Goal: Task Accomplishment & Management: Use online tool/utility

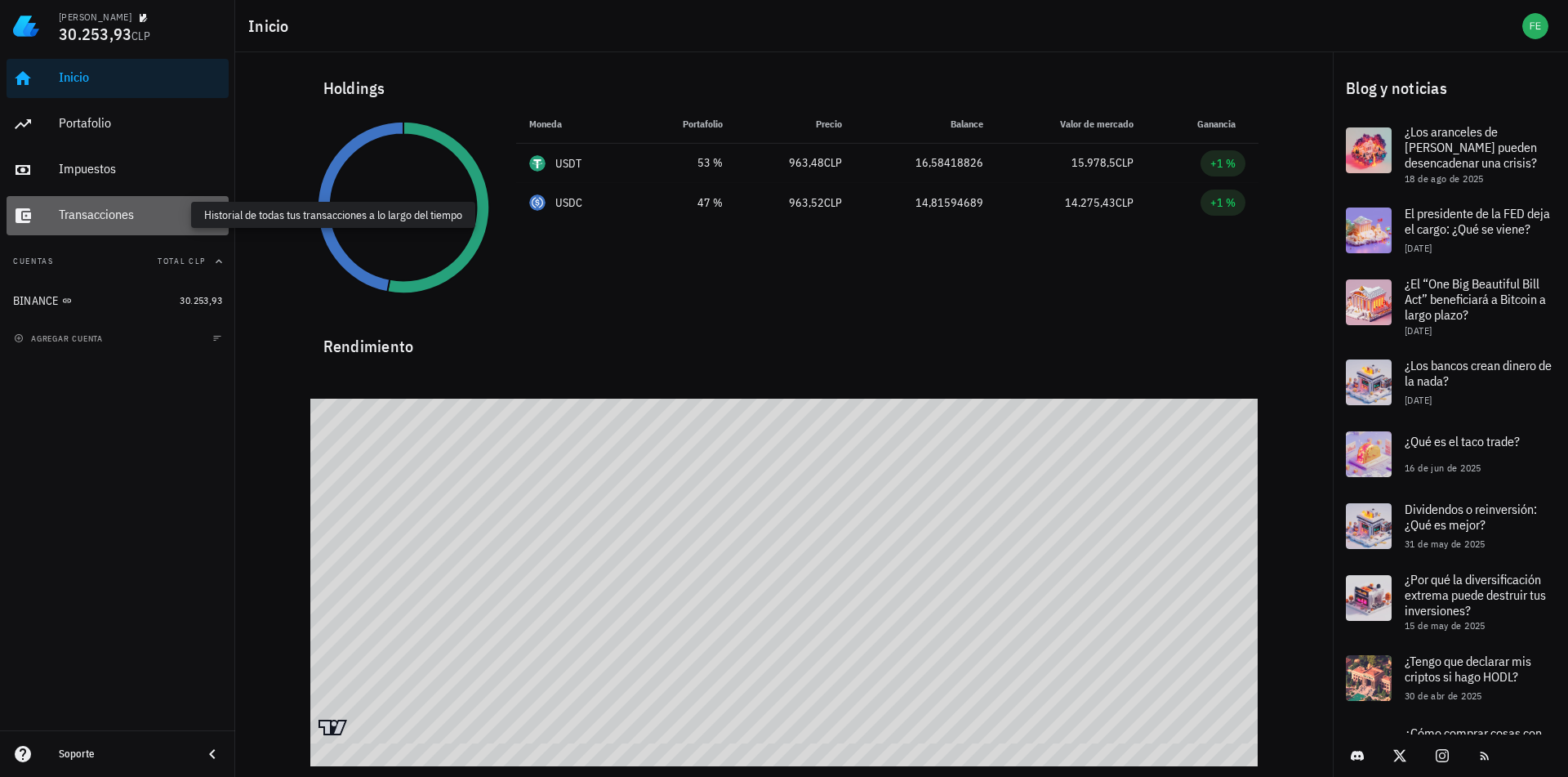
click at [103, 210] on div "Transacciones" at bounding box center [140, 214] width 164 height 16
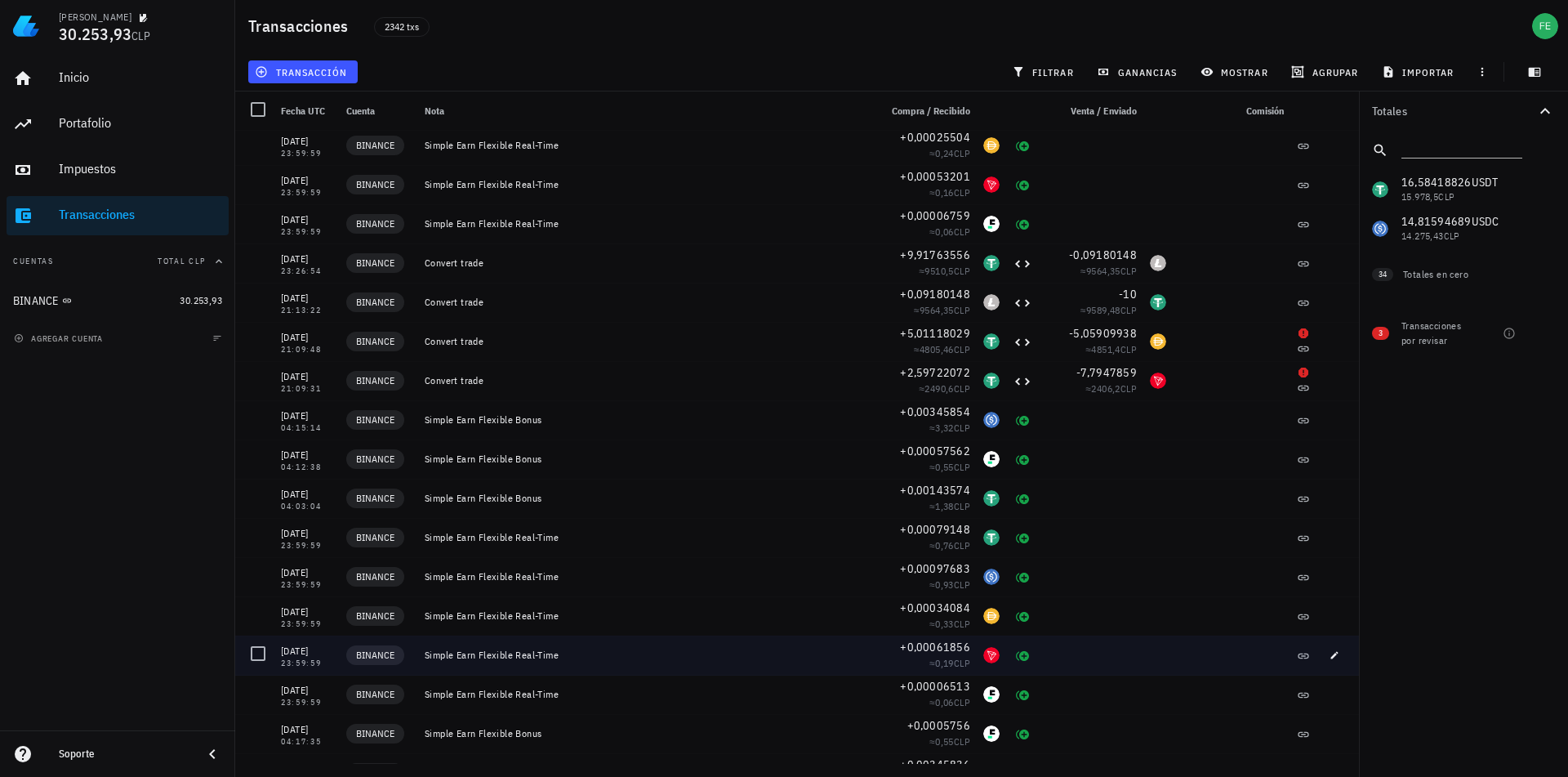
scroll to position [3260, 0]
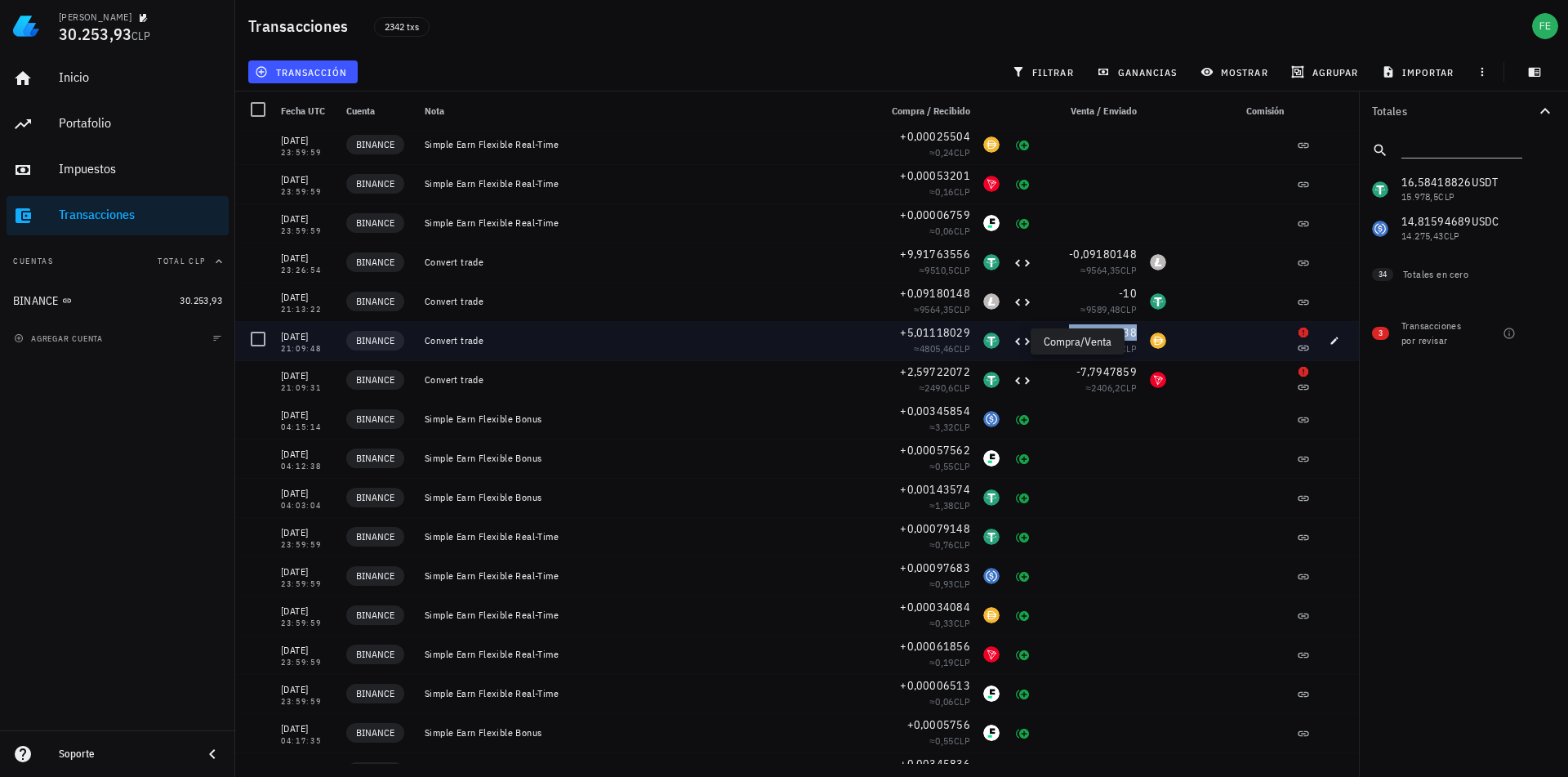
drag, startPoint x: 1071, startPoint y: 341, endPoint x: 992, endPoint y: 338, distance: 79.1
click at [992, 338] on div "29/07/2025 21:09:48 BINANCE Convert trade +5,01118029 ≈ 4805,46 CLP -5,05909938…" at bounding box center [797, 341] width 1123 height 40
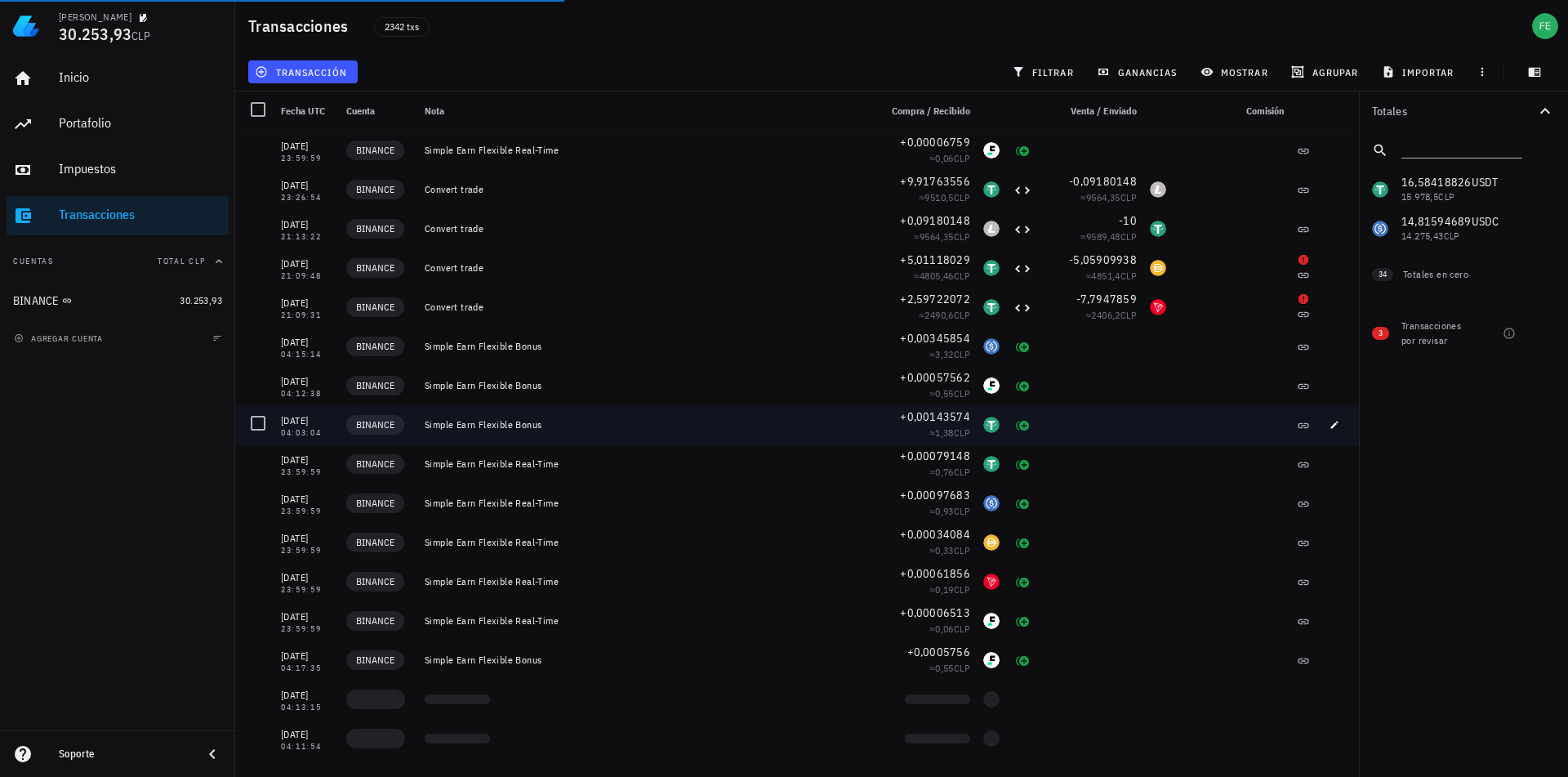
scroll to position [3335, 0]
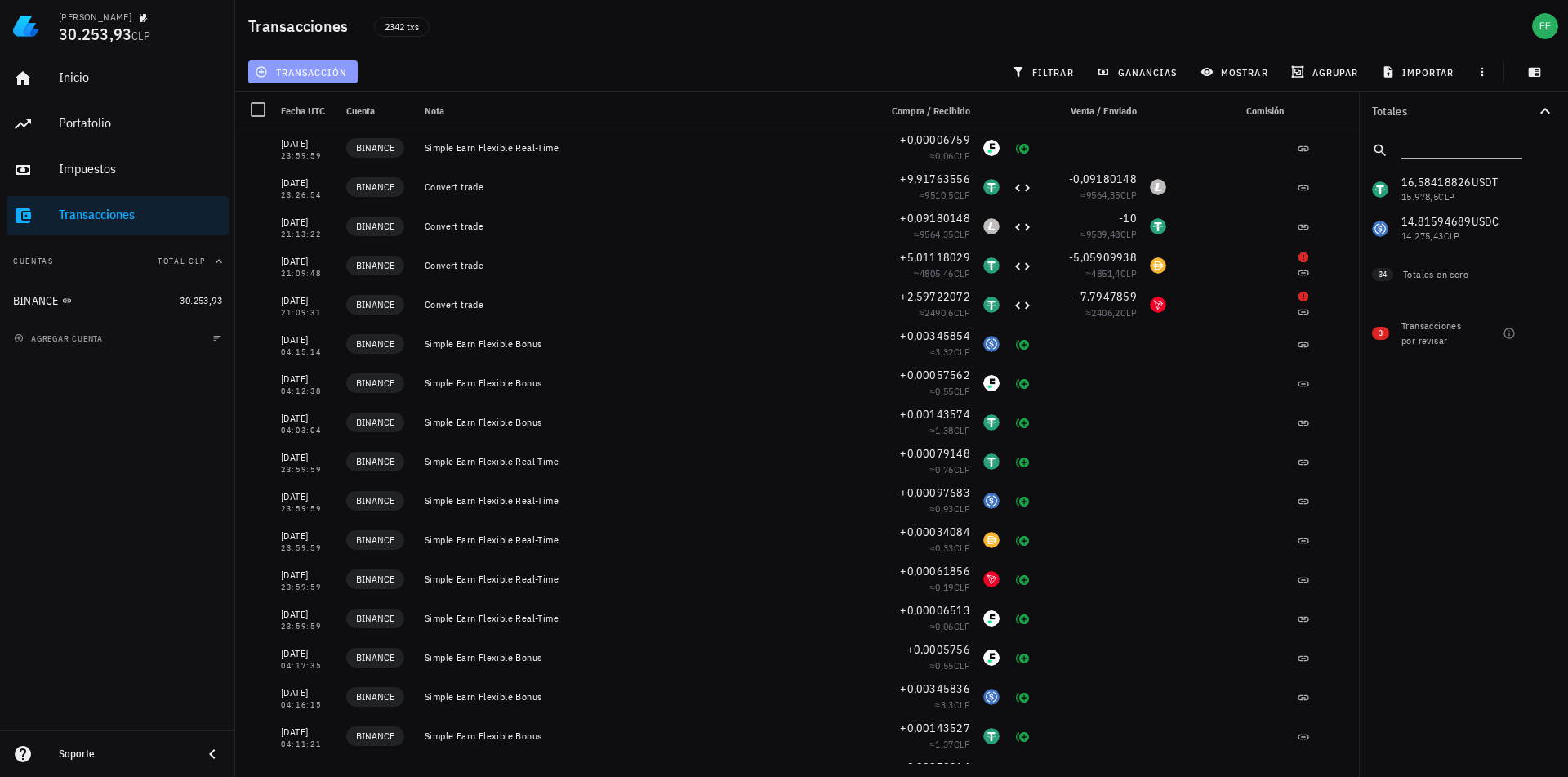
click at [304, 71] on span "transacción" at bounding box center [302, 71] width 89 height 13
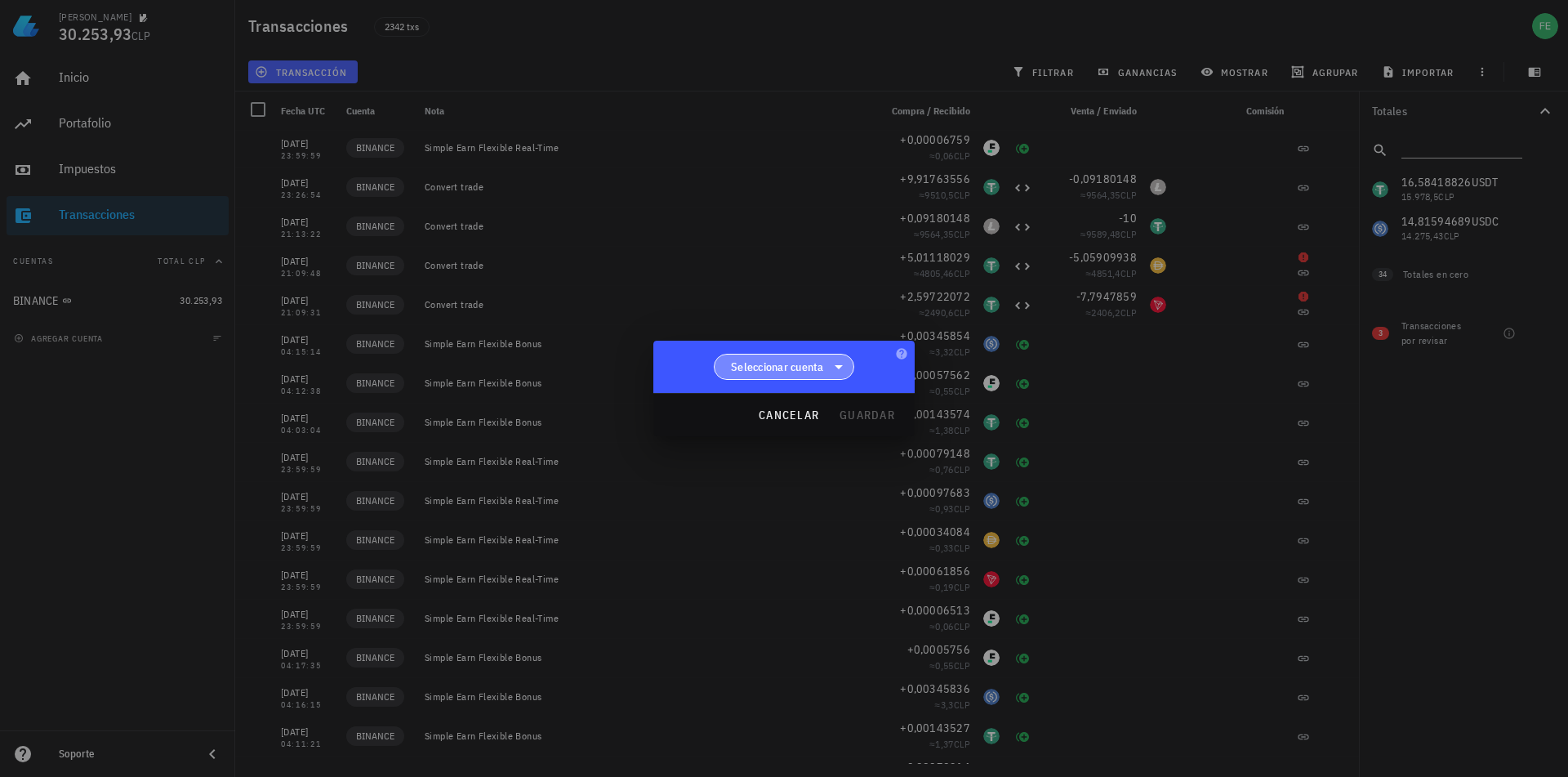
click at [820, 358] on span "Seleccionar cuenta" at bounding box center [777, 366] width 93 height 16
click at [806, 408] on div "BINANCE" at bounding box center [785, 408] width 115 height 16
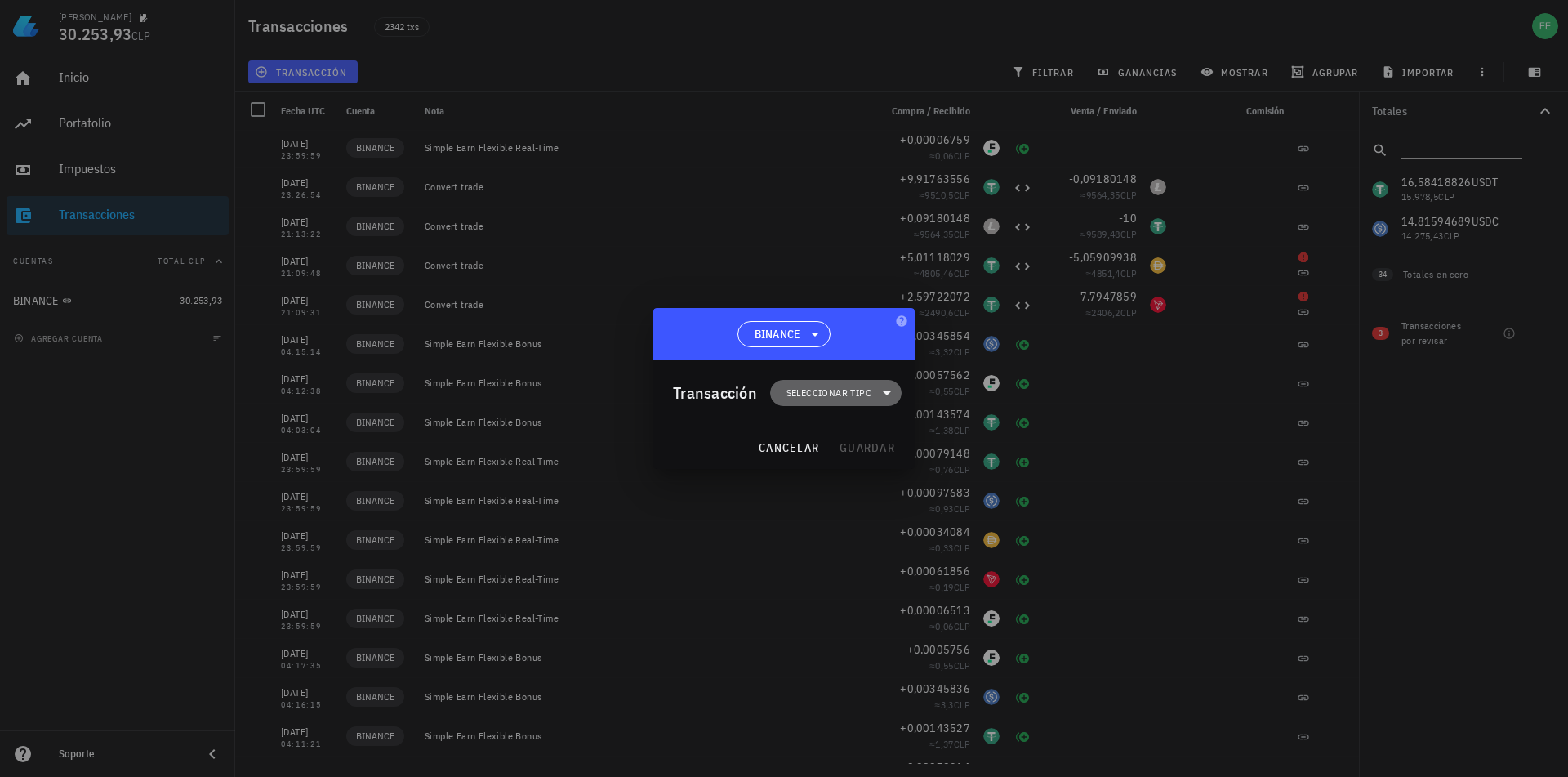
click at [843, 399] on span "Seleccionar tipo" at bounding box center [830, 393] width 86 height 16
click at [880, 468] on div "Ingreso" at bounding box center [846, 464] width 152 height 33
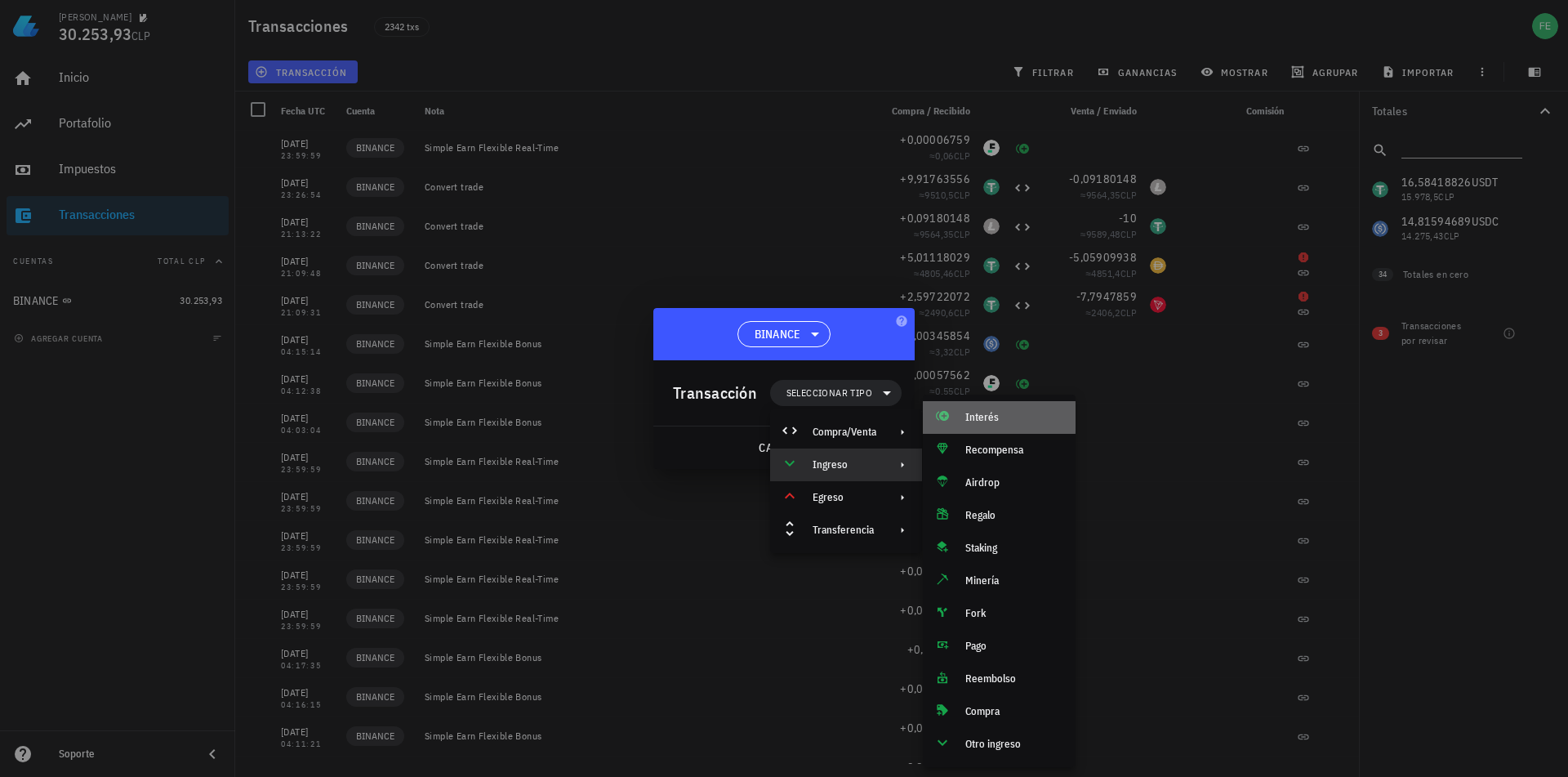
click at [992, 410] on div "Interés" at bounding box center [999, 417] width 152 height 33
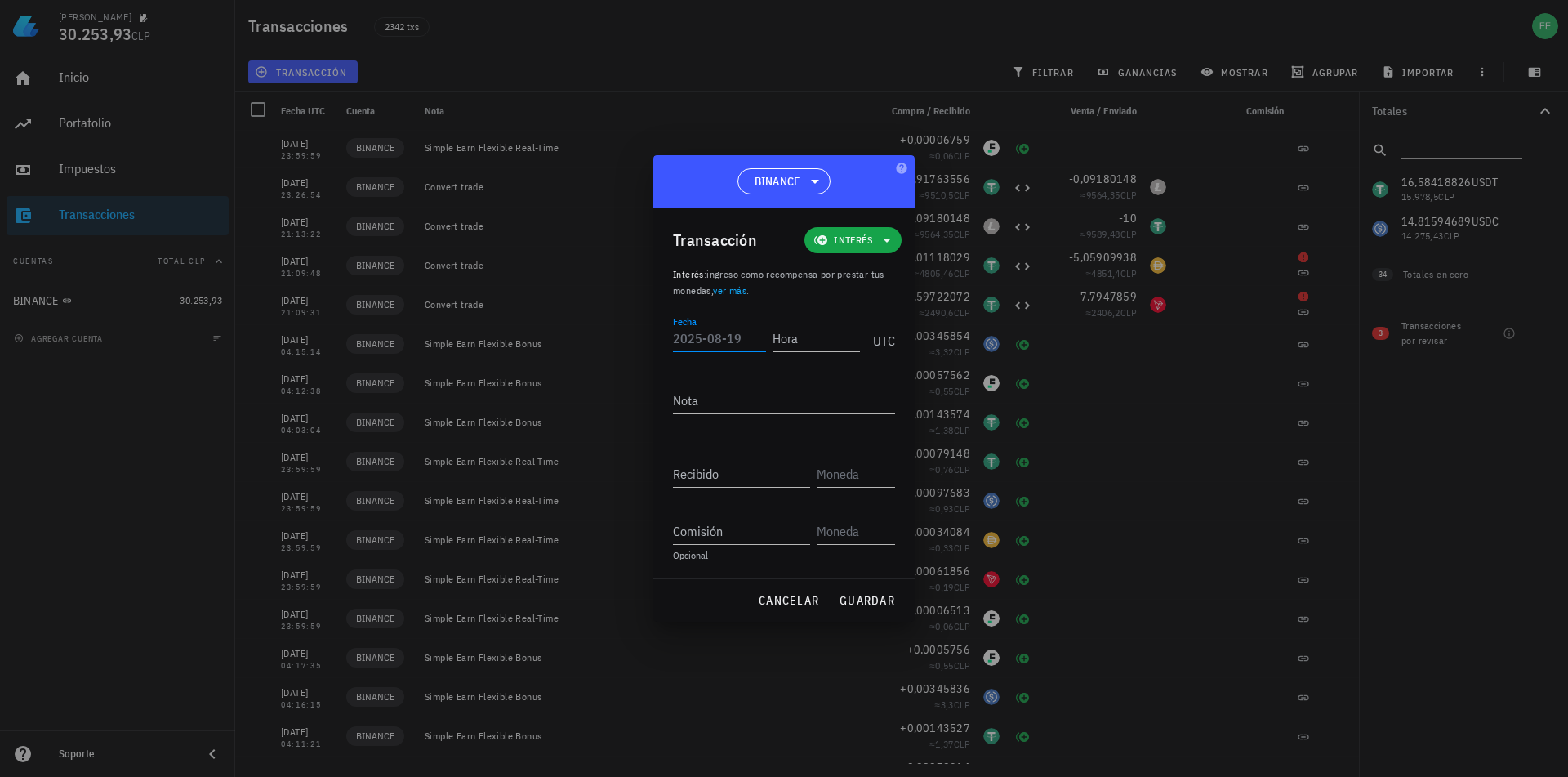
click at [708, 339] on input "Fecha" at bounding box center [719, 338] width 93 height 26
type input "2025-07-29"
click at [817, 346] on input "Hora" at bounding box center [813, 338] width 93 height 26
type input "04:13:00"
click at [747, 479] on input "Recibido" at bounding box center [741, 474] width 137 height 26
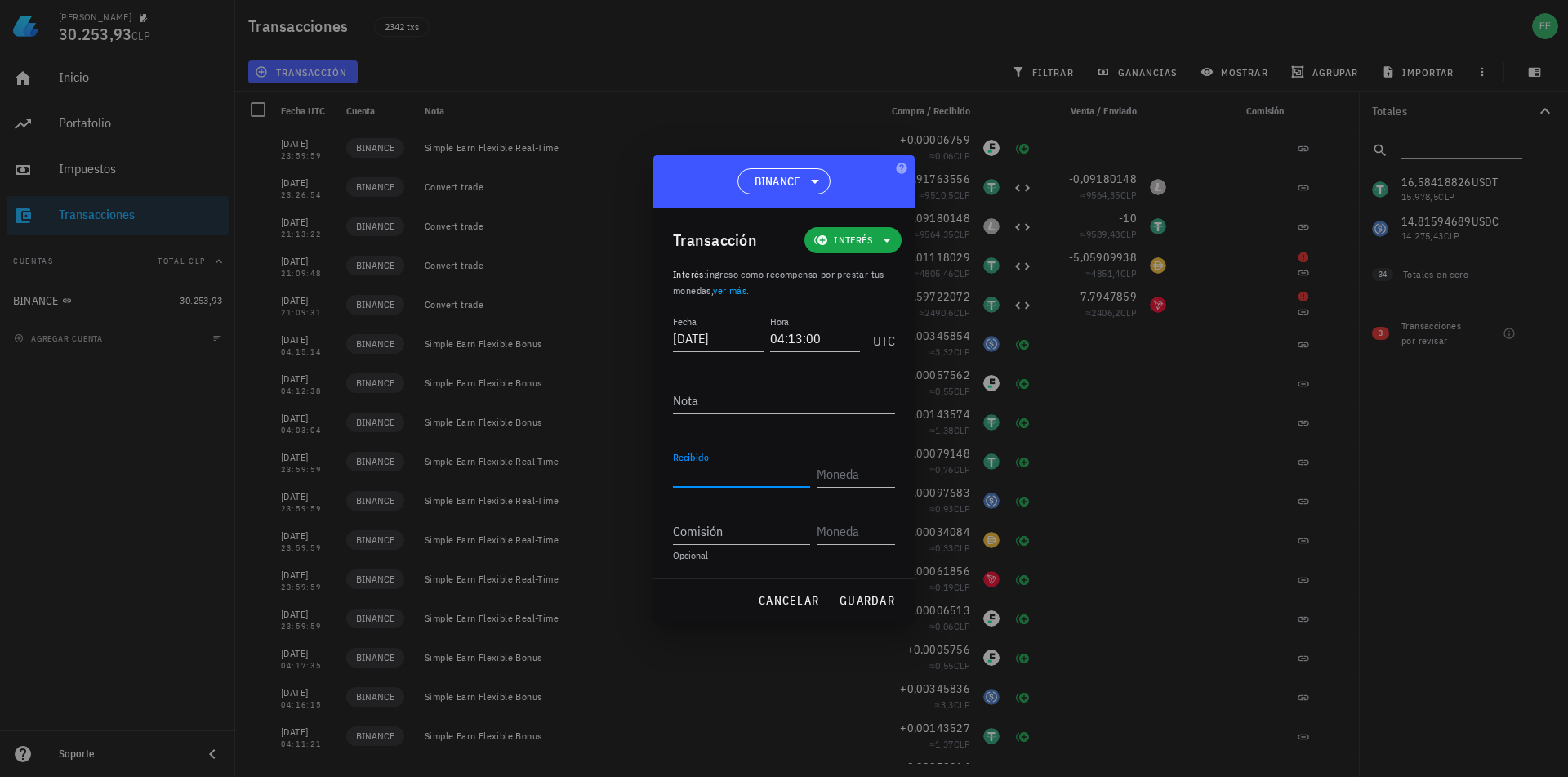
paste input "0,00053201"
type input "0,00053201"
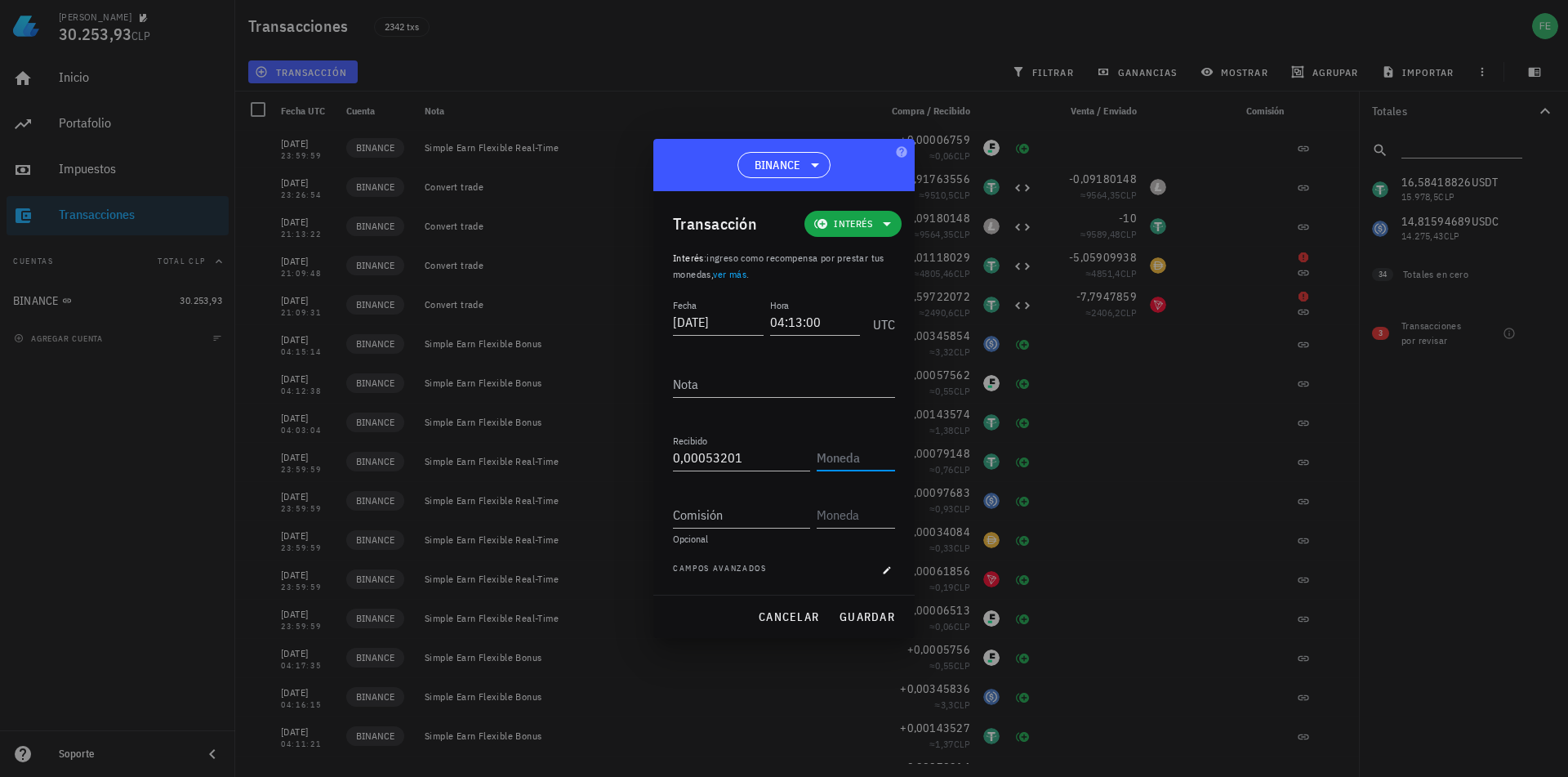
click at [831, 459] on input "text" at bounding box center [854, 457] width 75 height 26
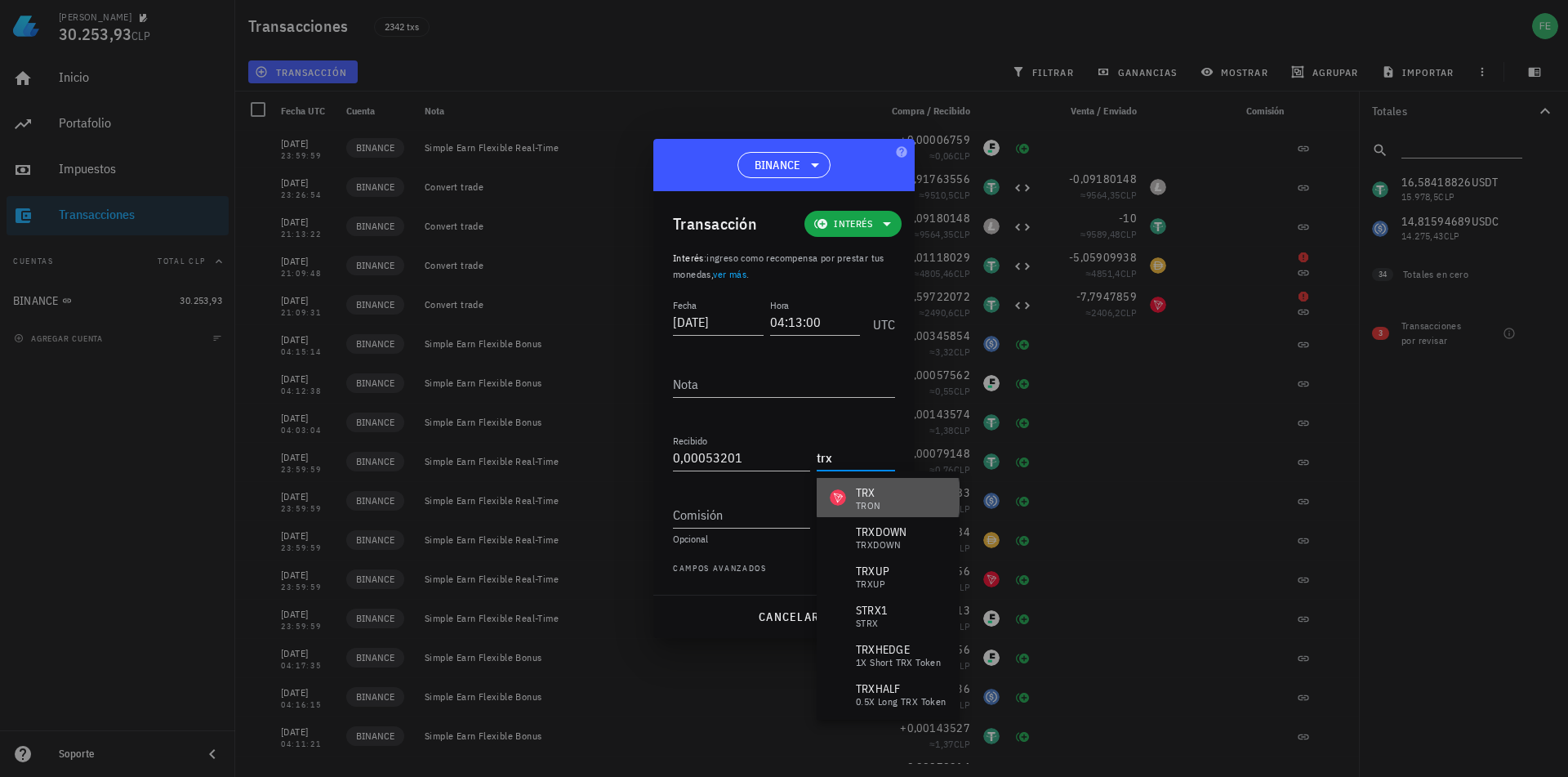
click at [880, 497] on div "TRX TRON" at bounding box center [888, 498] width 143 height 40
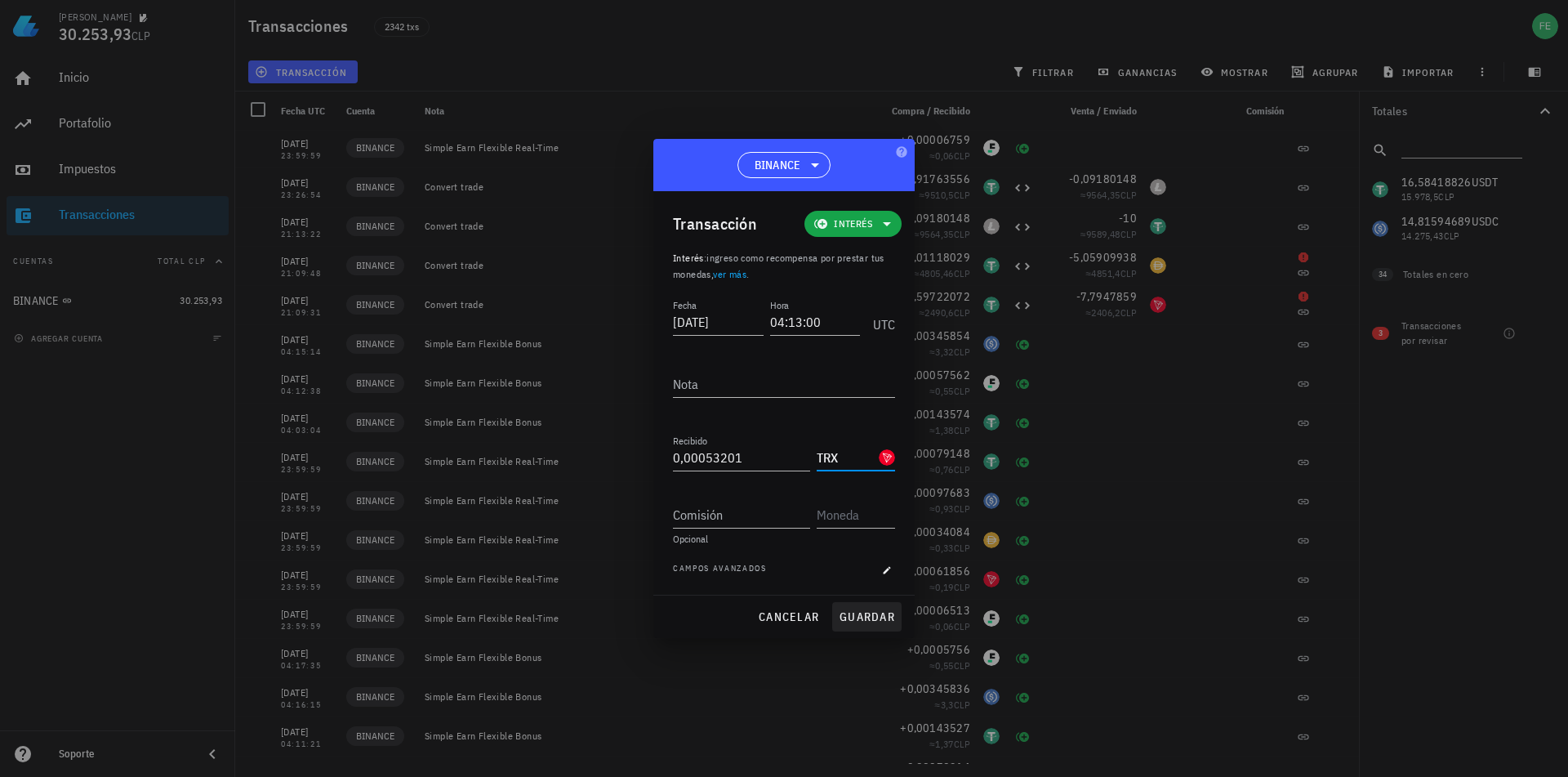
type input "TRX"
click at [878, 614] on span "guardar" at bounding box center [867, 616] width 56 height 15
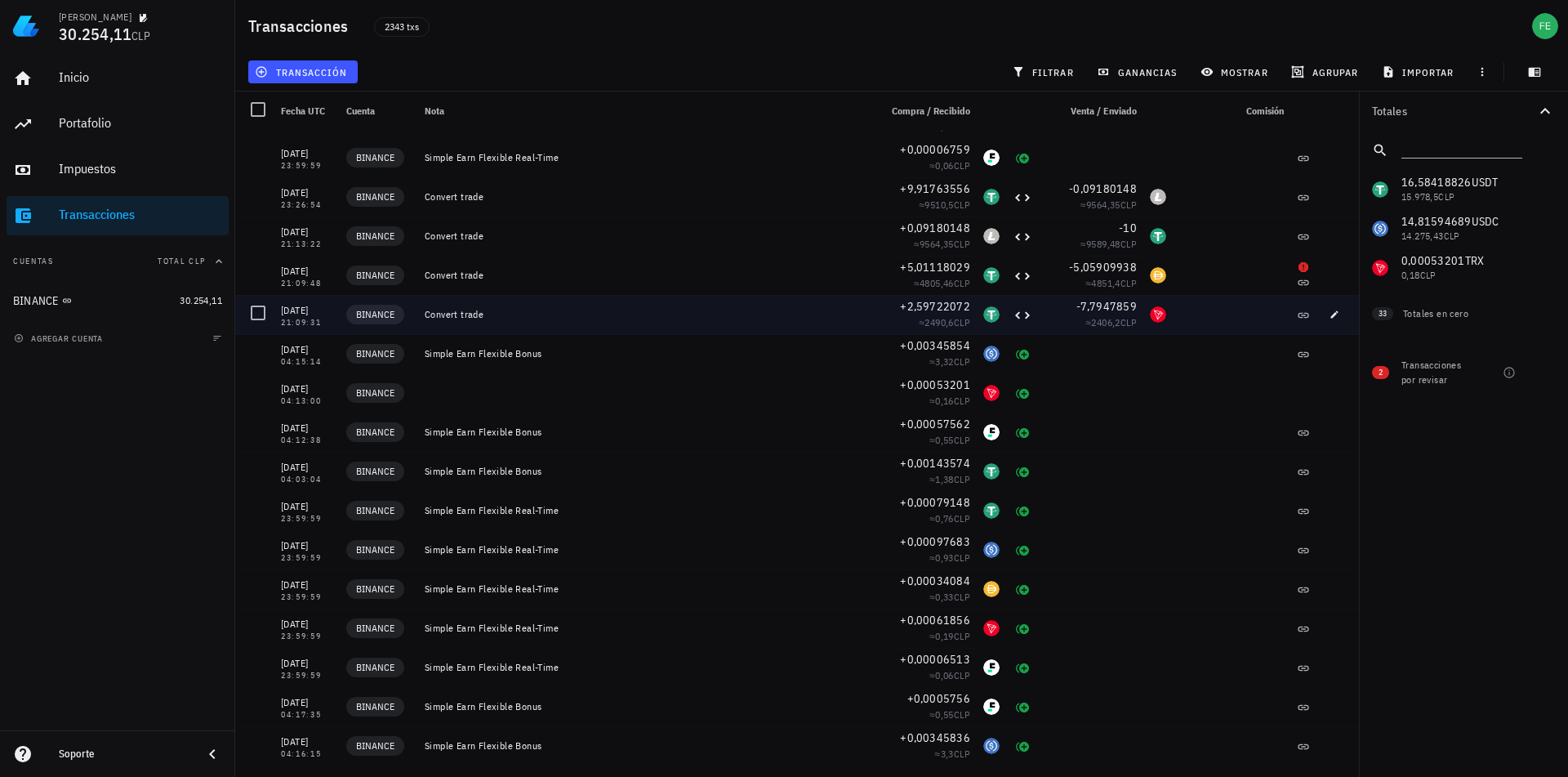
scroll to position [3323, 0]
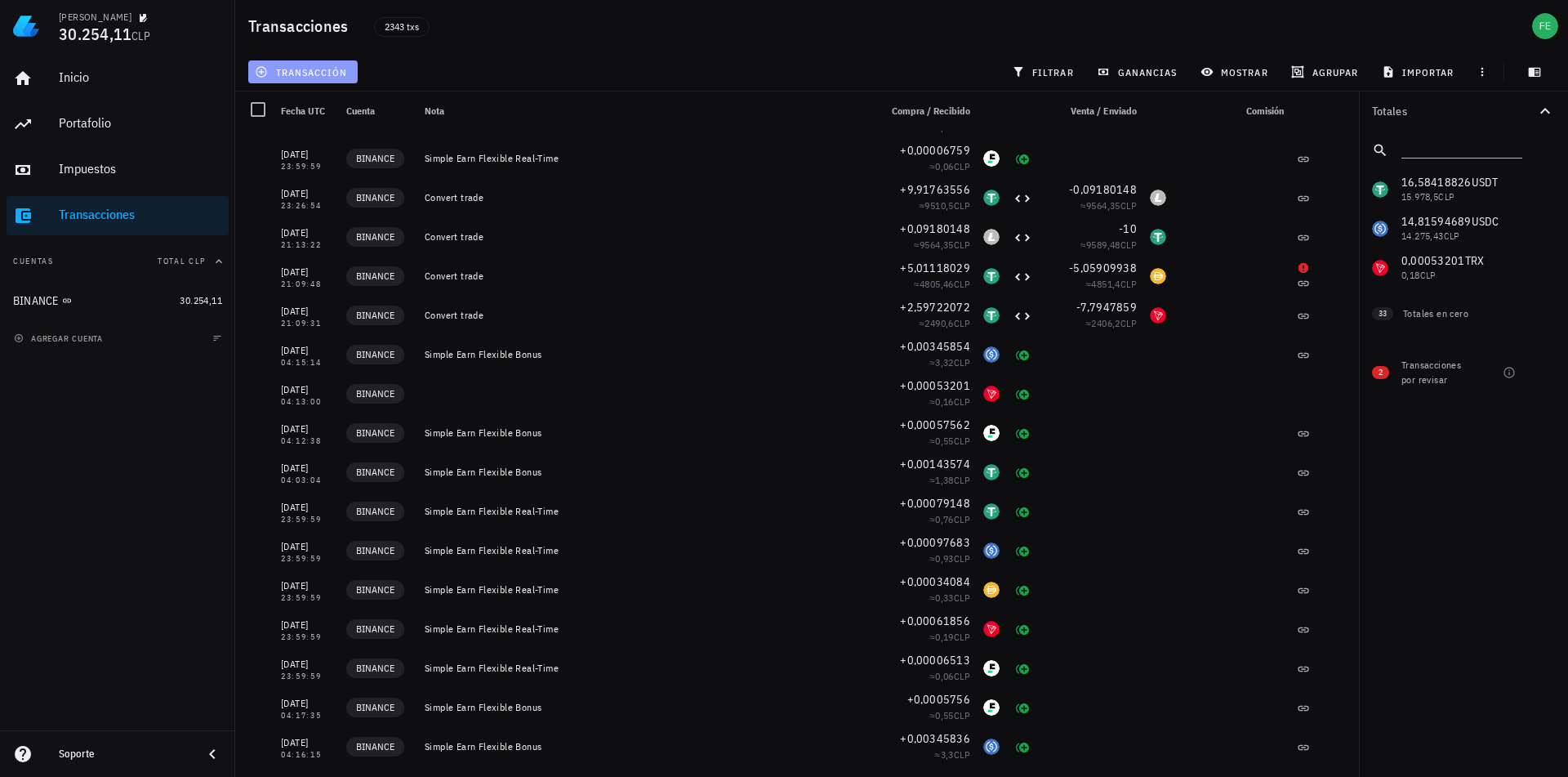
click at [333, 70] on span "transacción" at bounding box center [302, 71] width 89 height 13
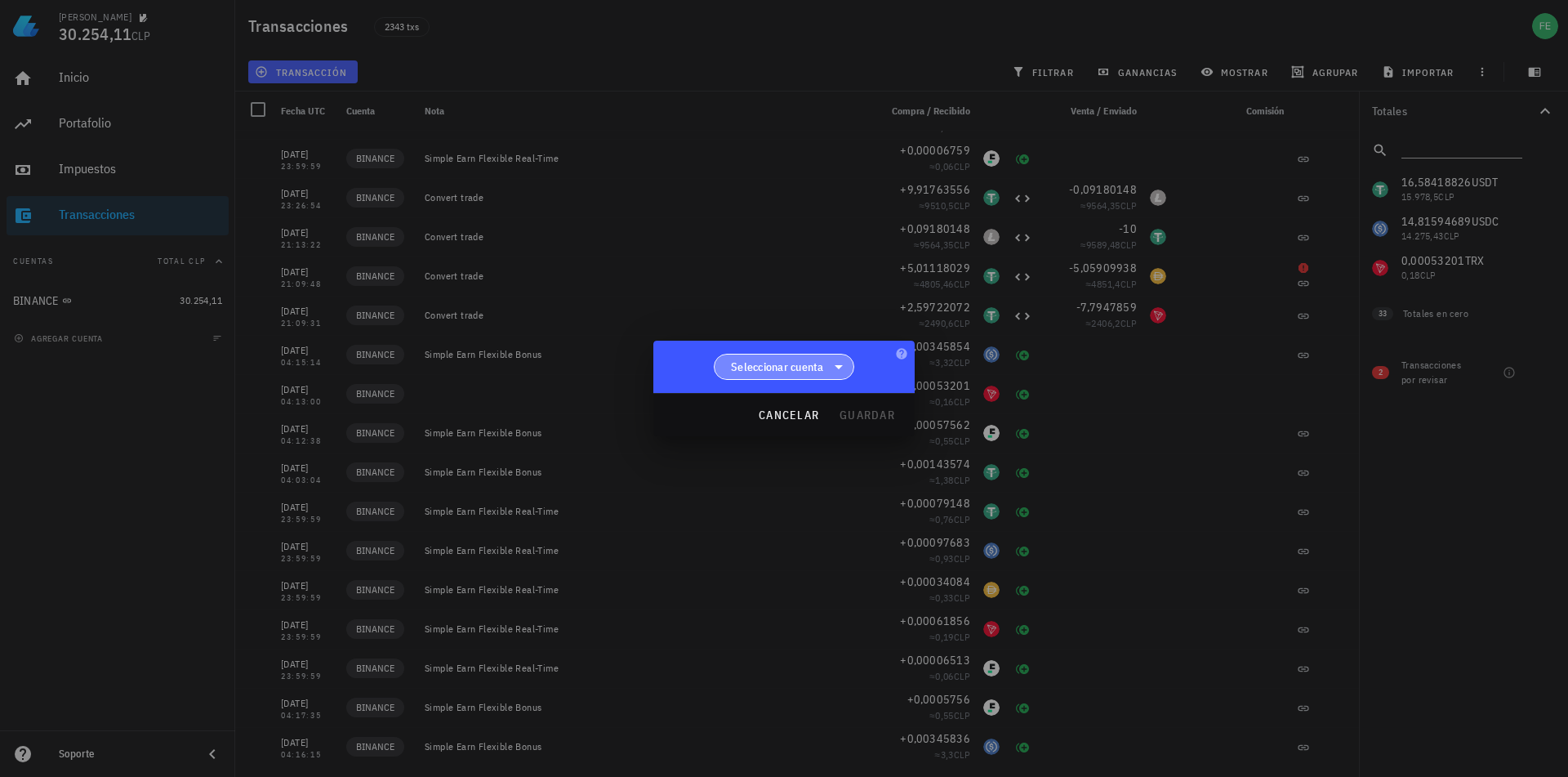
click at [843, 362] on icon at bounding box center [838, 366] width 20 height 20
click at [825, 407] on div "BINANCE" at bounding box center [785, 408] width 115 height 16
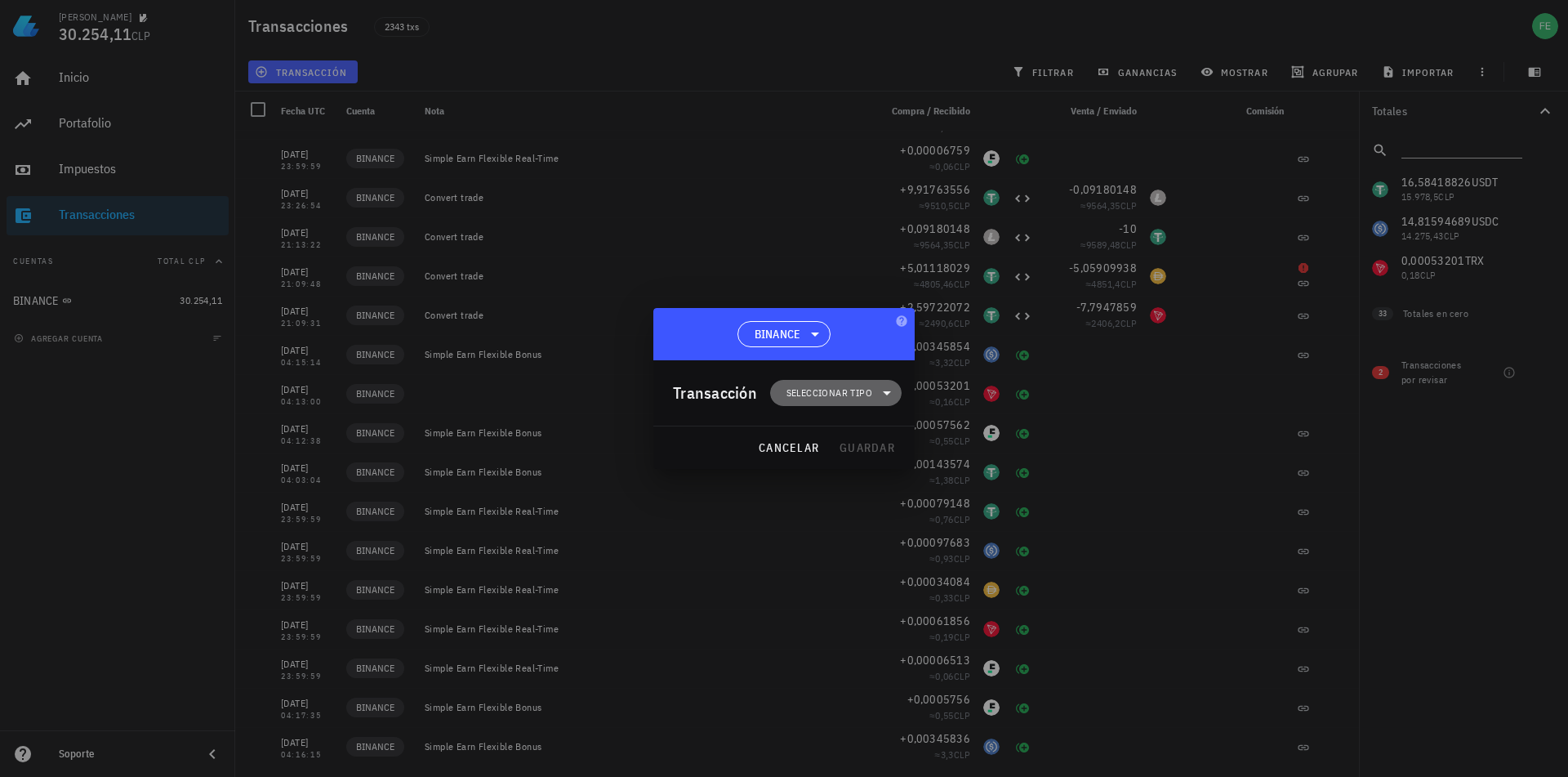
click at [843, 394] on span "Seleccionar tipo" at bounding box center [830, 393] width 86 height 16
click at [858, 468] on div "Ingreso" at bounding box center [844, 464] width 64 height 13
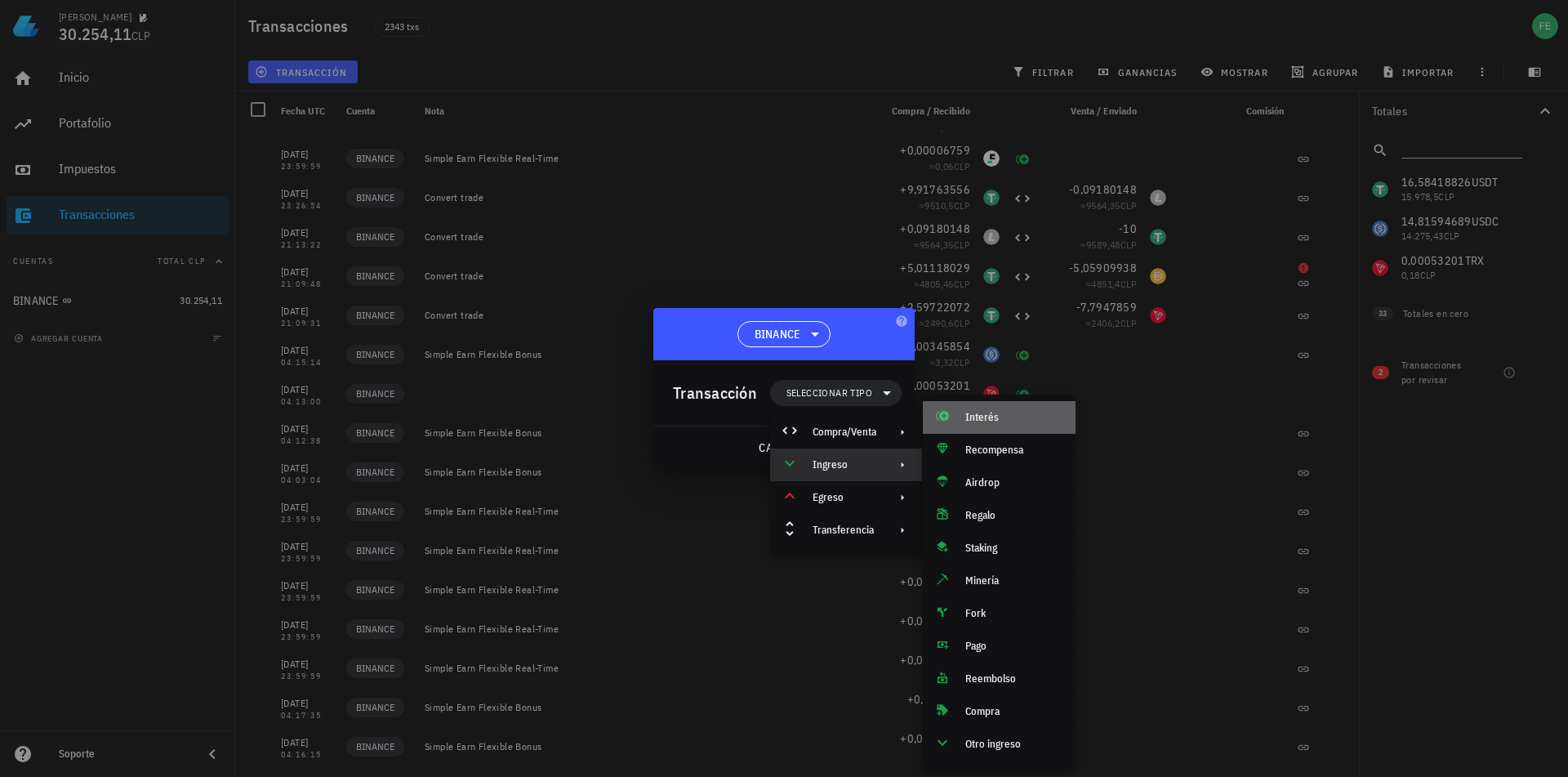
click at [980, 423] on div "Interés" at bounding box center [1014, 417] width 97 height 13
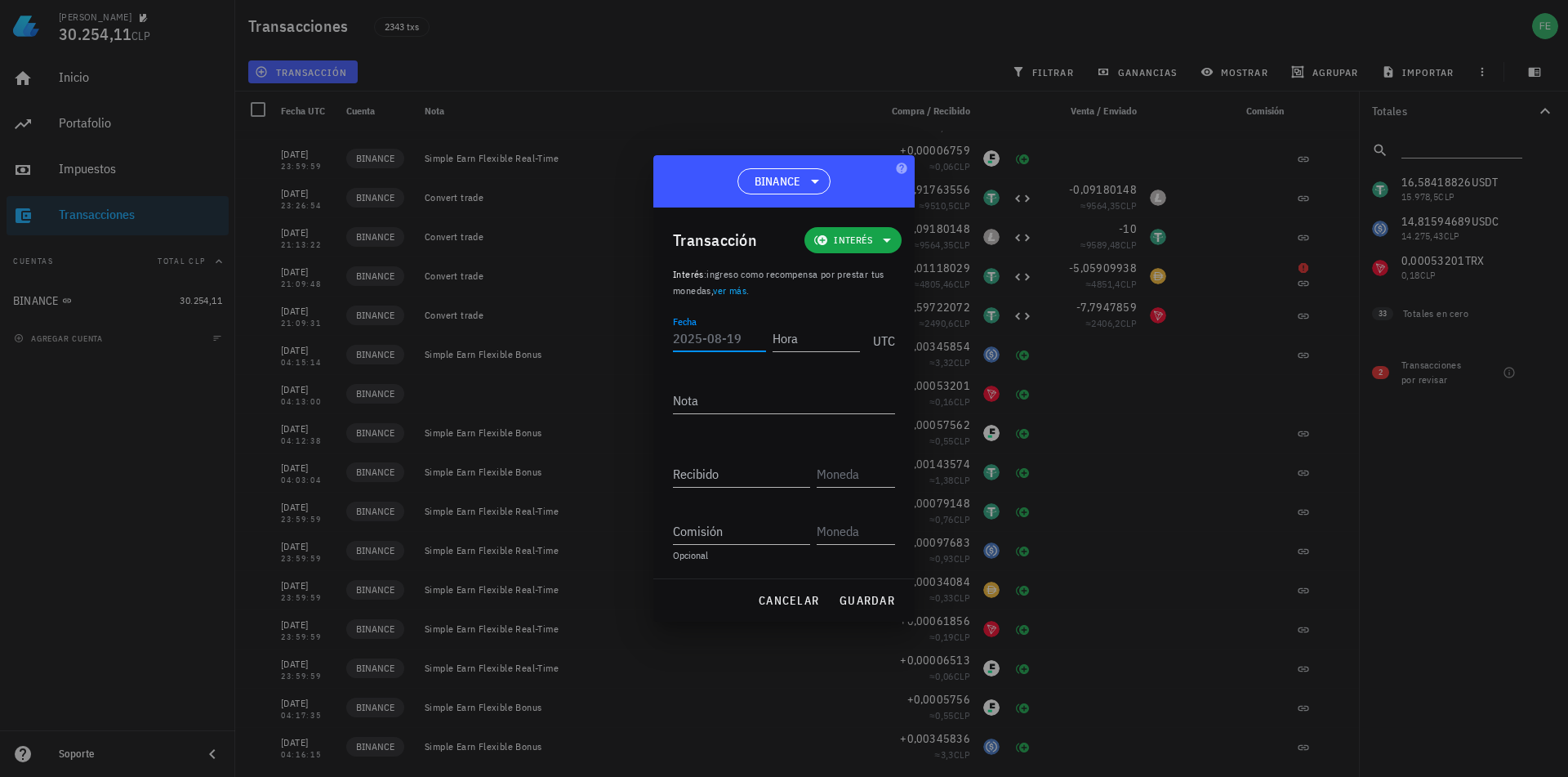
click at [721, 341] on input "Fecha" at bounding box center [719, 338] width 93 height 26
type input "2025-07-29"
click at [802, 345] on input "Hora" at bounding box center [816, 338] width 87 height 26
type input "04:14:00"
click at [768, 478] on input "Recibido" at bounding box center [741, 474] width 137 height 26
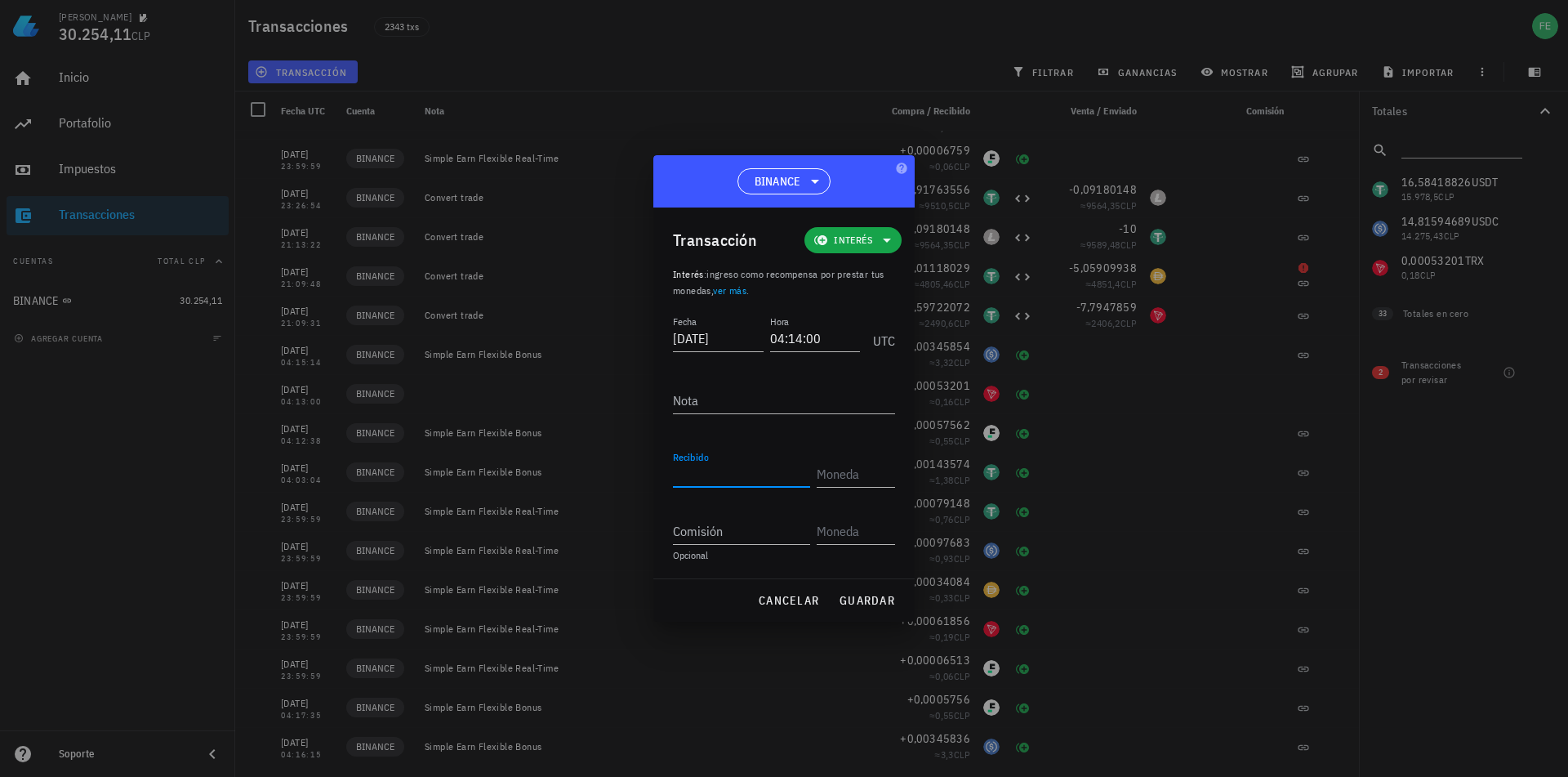
paste input "0,00025504"
type input "0,00025504"
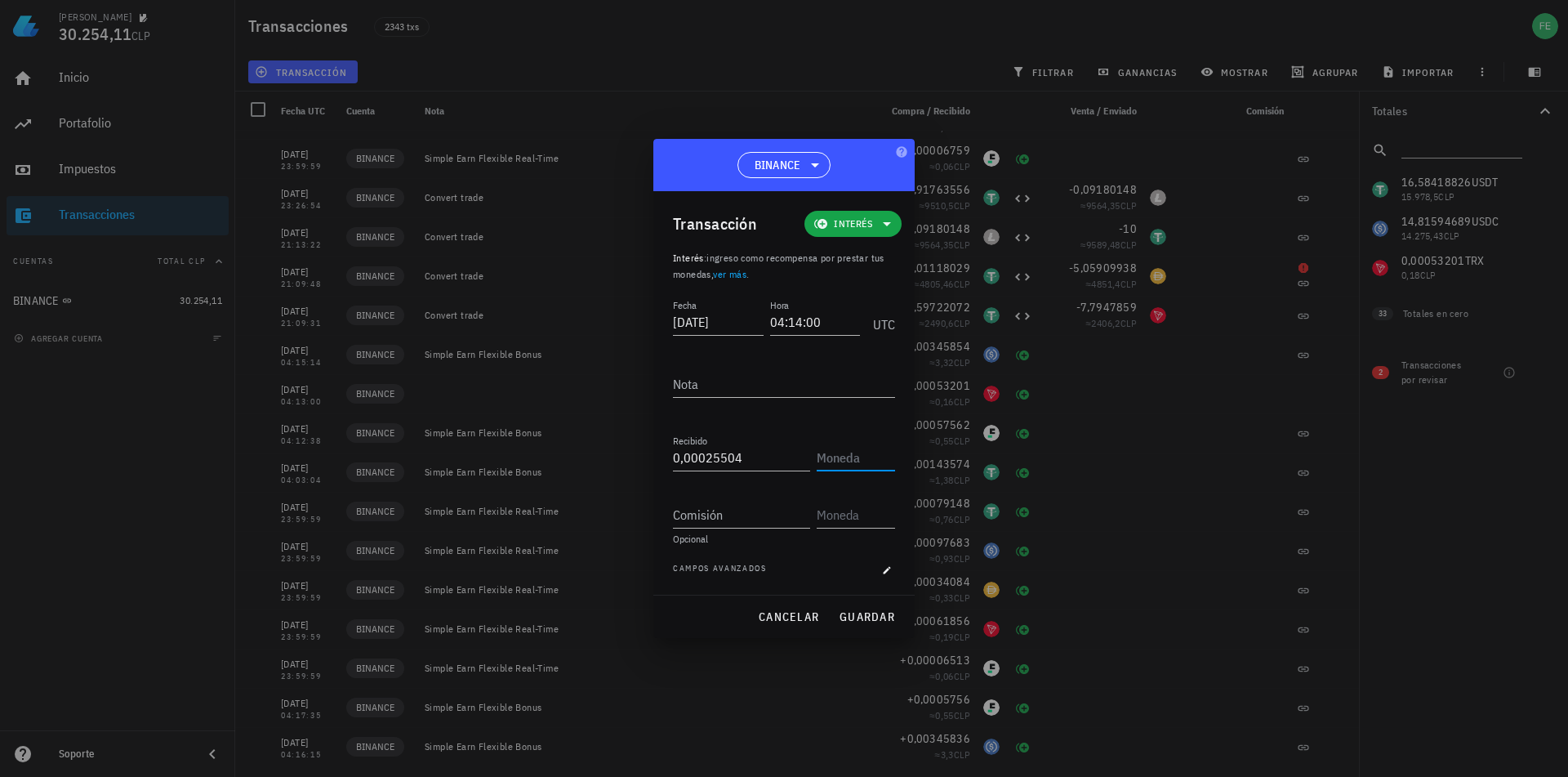
click at [832, 455] on input "text" at bounding box center [854, 457] width 75 height 26
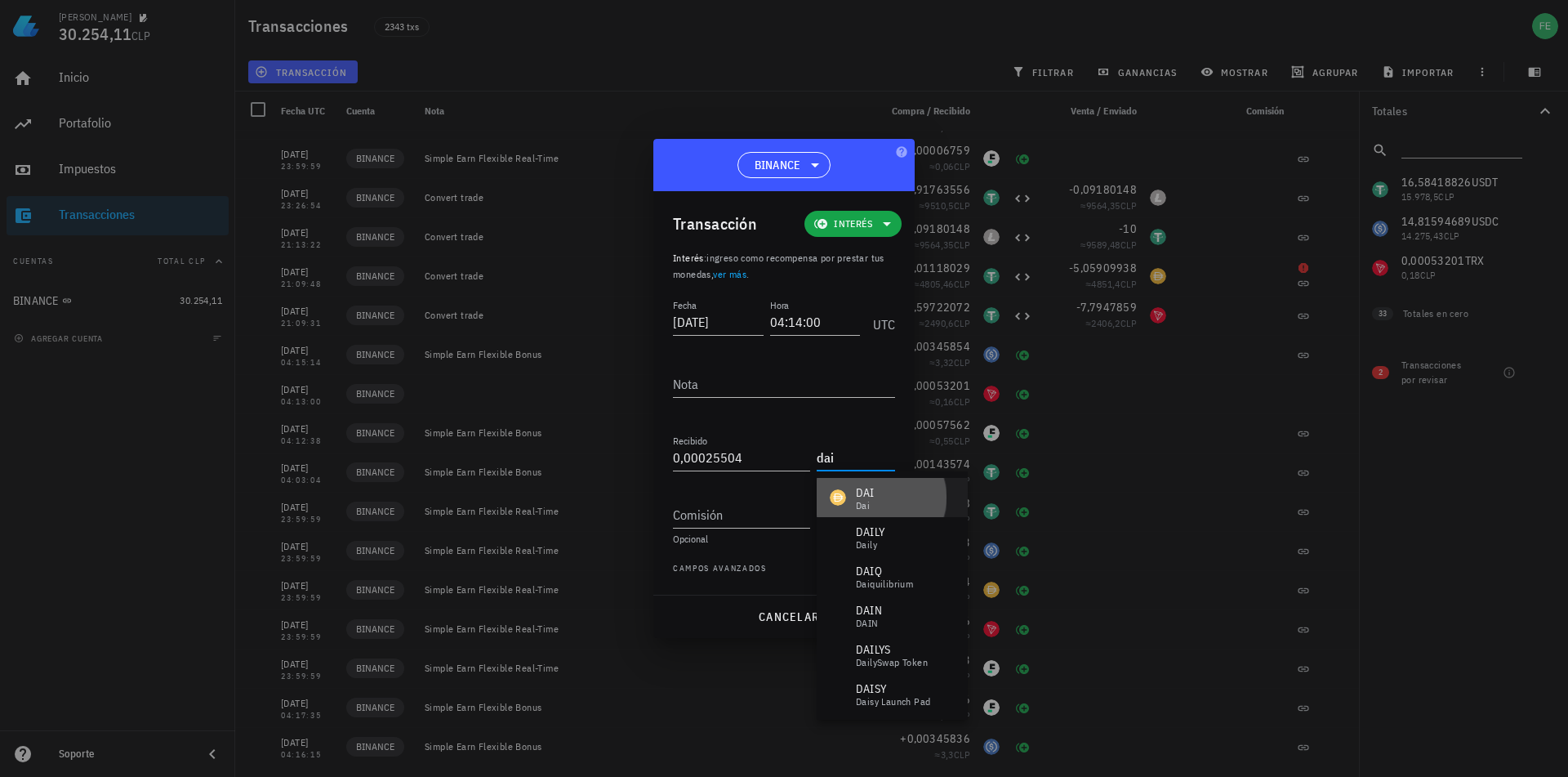
click at [881, 496] on div "DAI Dai" at bounding box center [892, 498] width 151 height 40
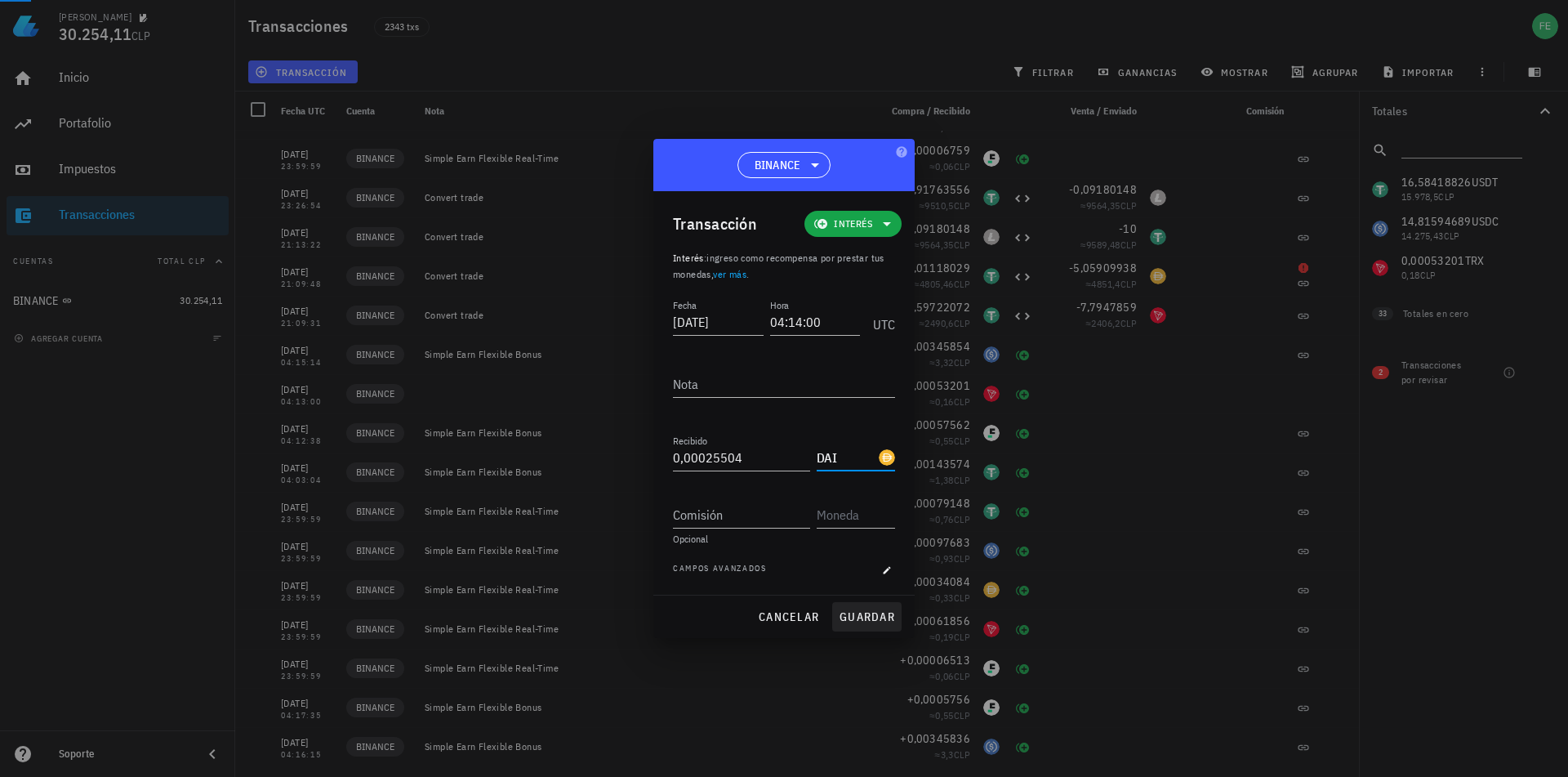
type input "DAI"
click at [864, 615] on span "guardar" at bounding box center [867, 616] width 56 height 15
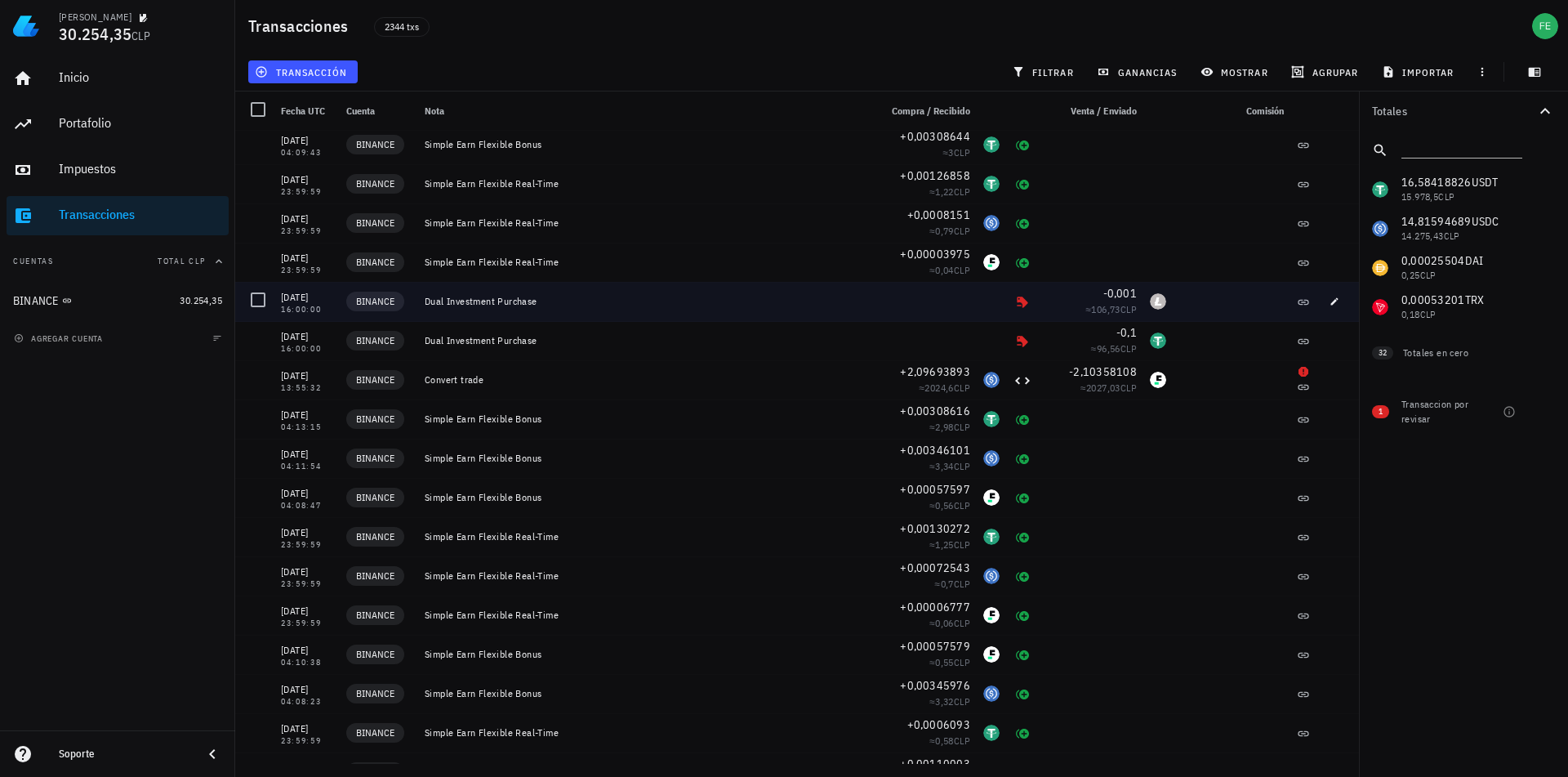
scroll to position [2674, 0]
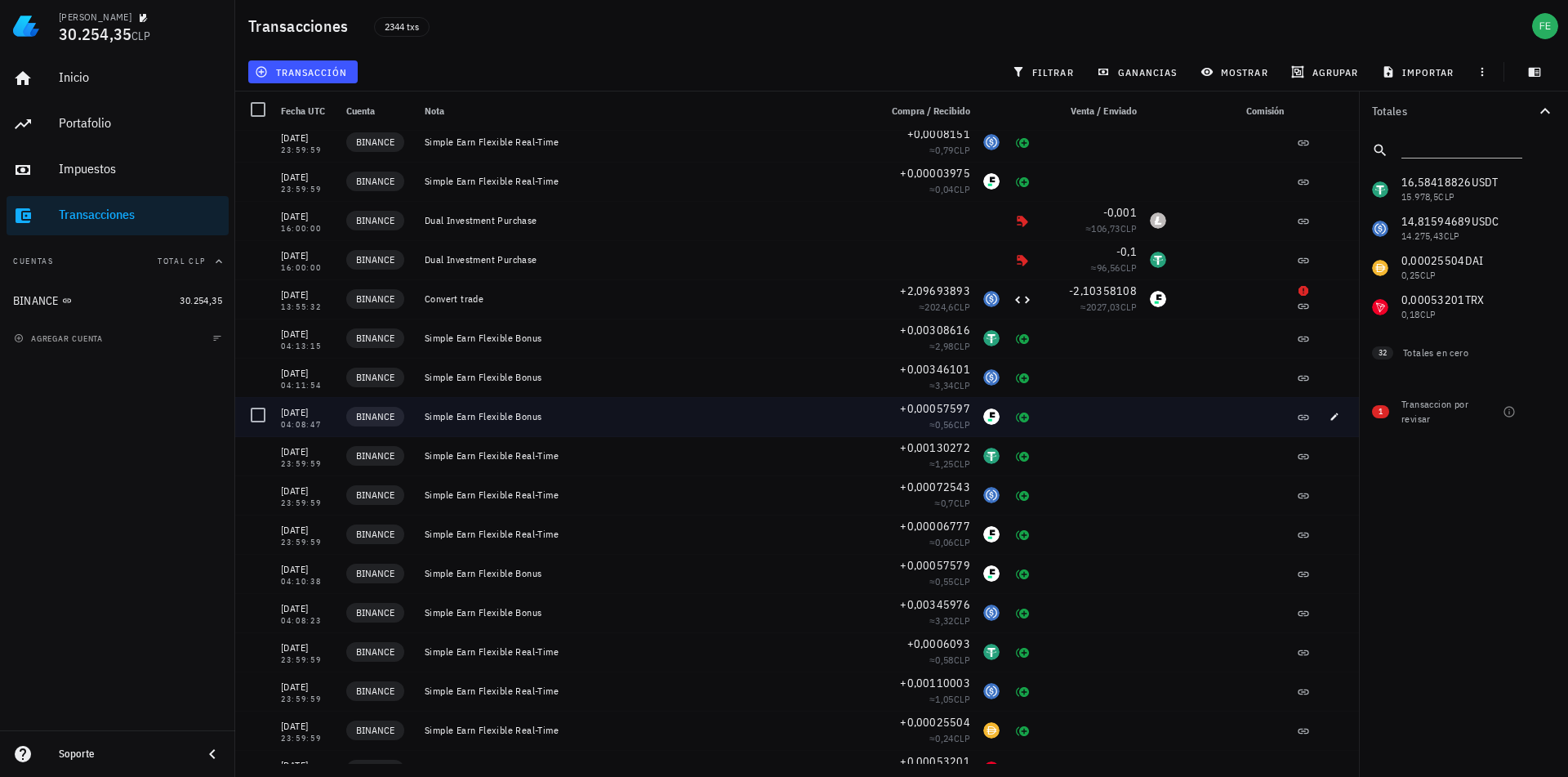
drag, startPoint x: 1064, startPoint y: 314, endPoint x: 863, endPoint y: 413, distance: 224.1
click at [872, 413] on div "+0,00057597 ≈ 0,56 CLP" at bounding box center [924, 417] width 104 height 40
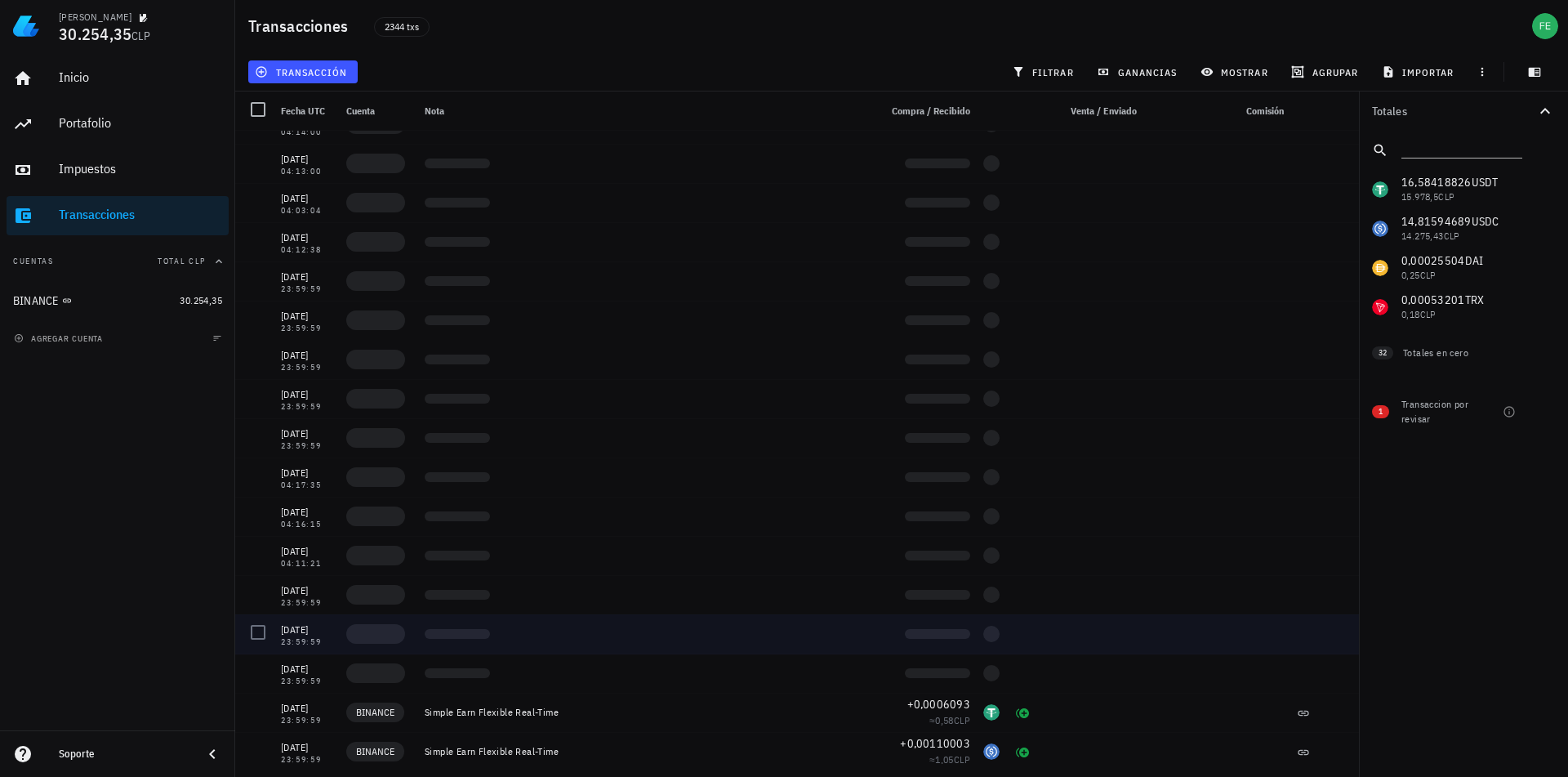
scroll to position [2613, 0]
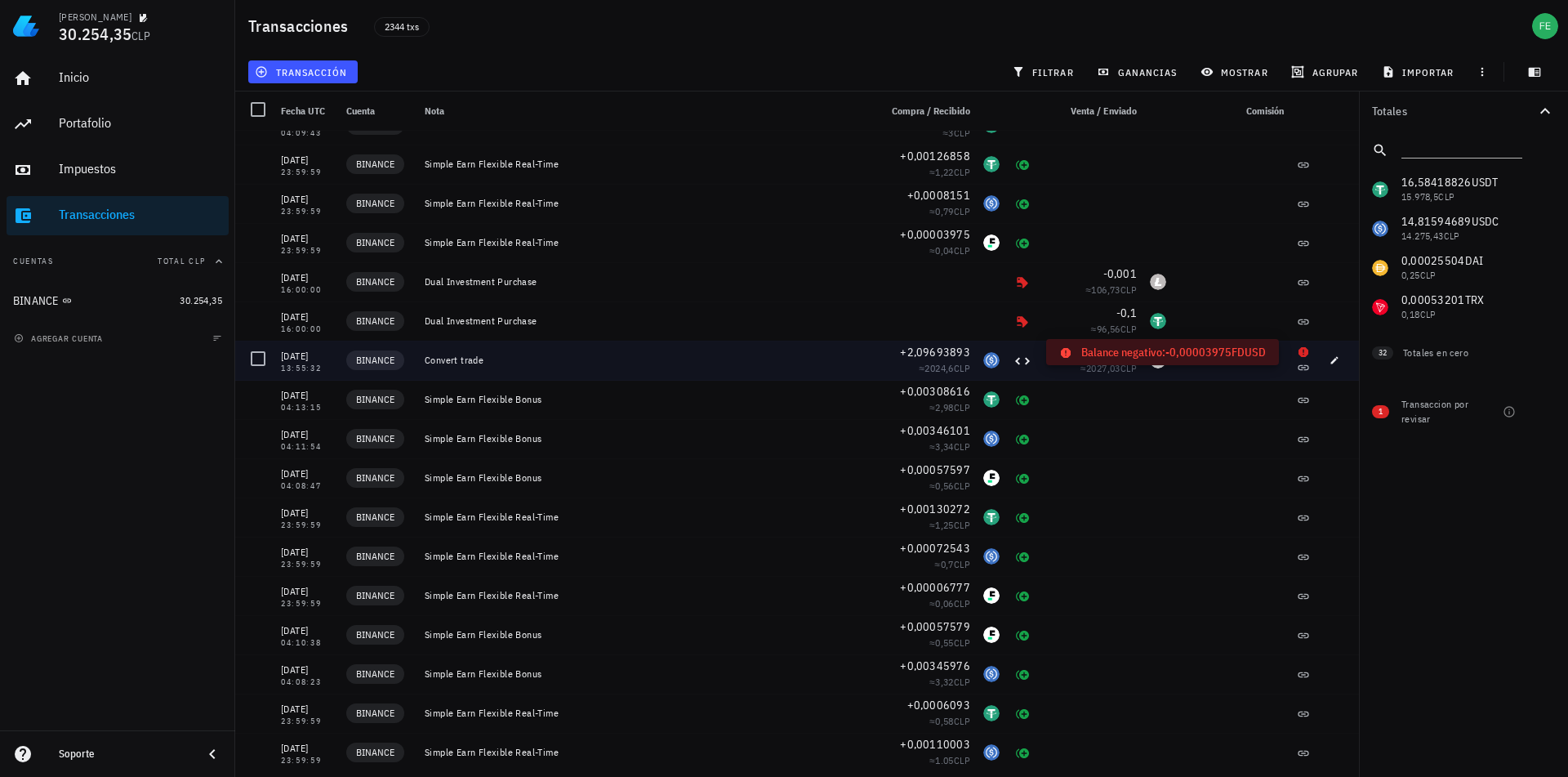
click at [1298, 353] on icon at bounding box center [1303, 351] width 9 height 9
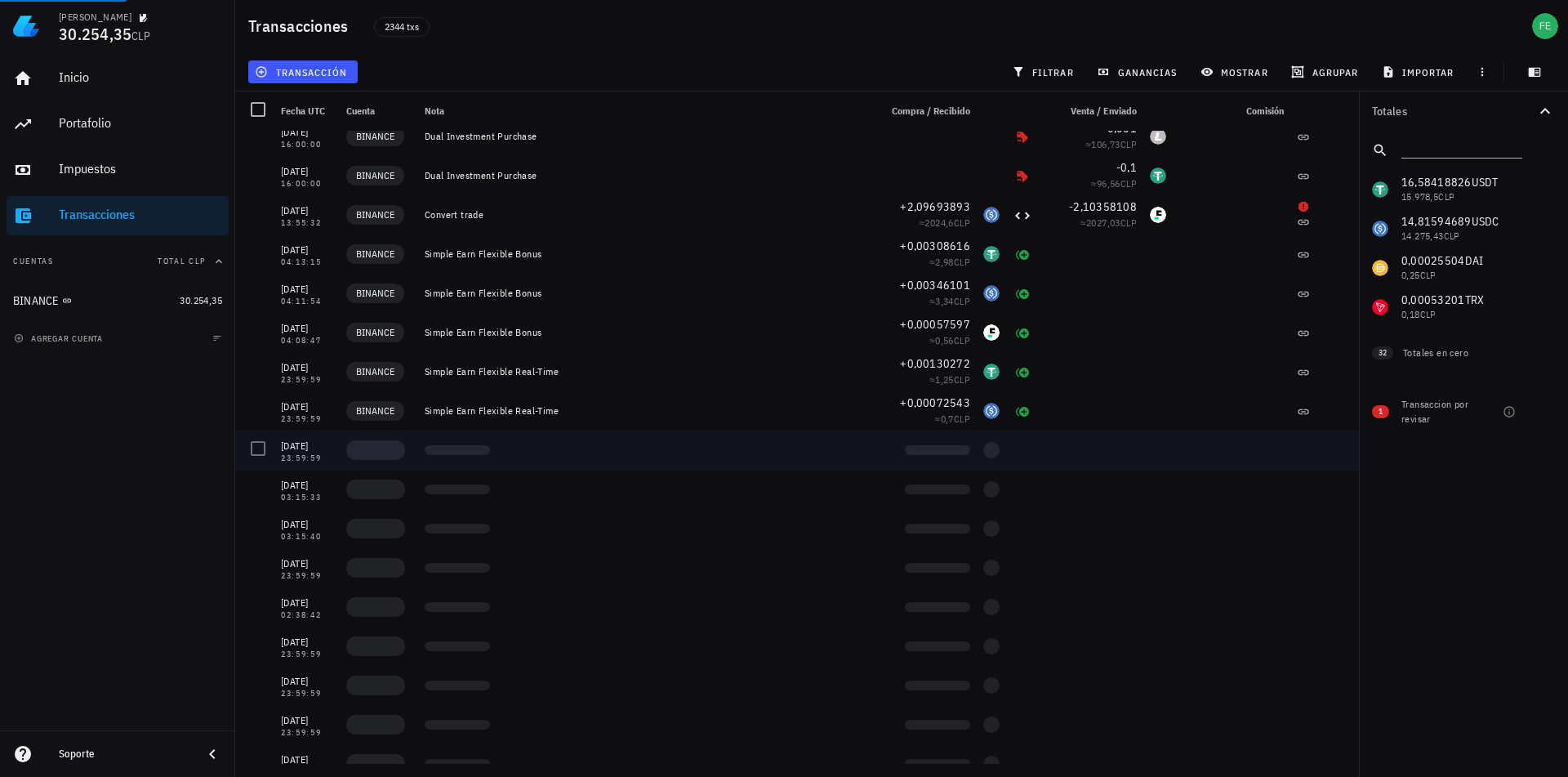
scroll to position [2757, 0]
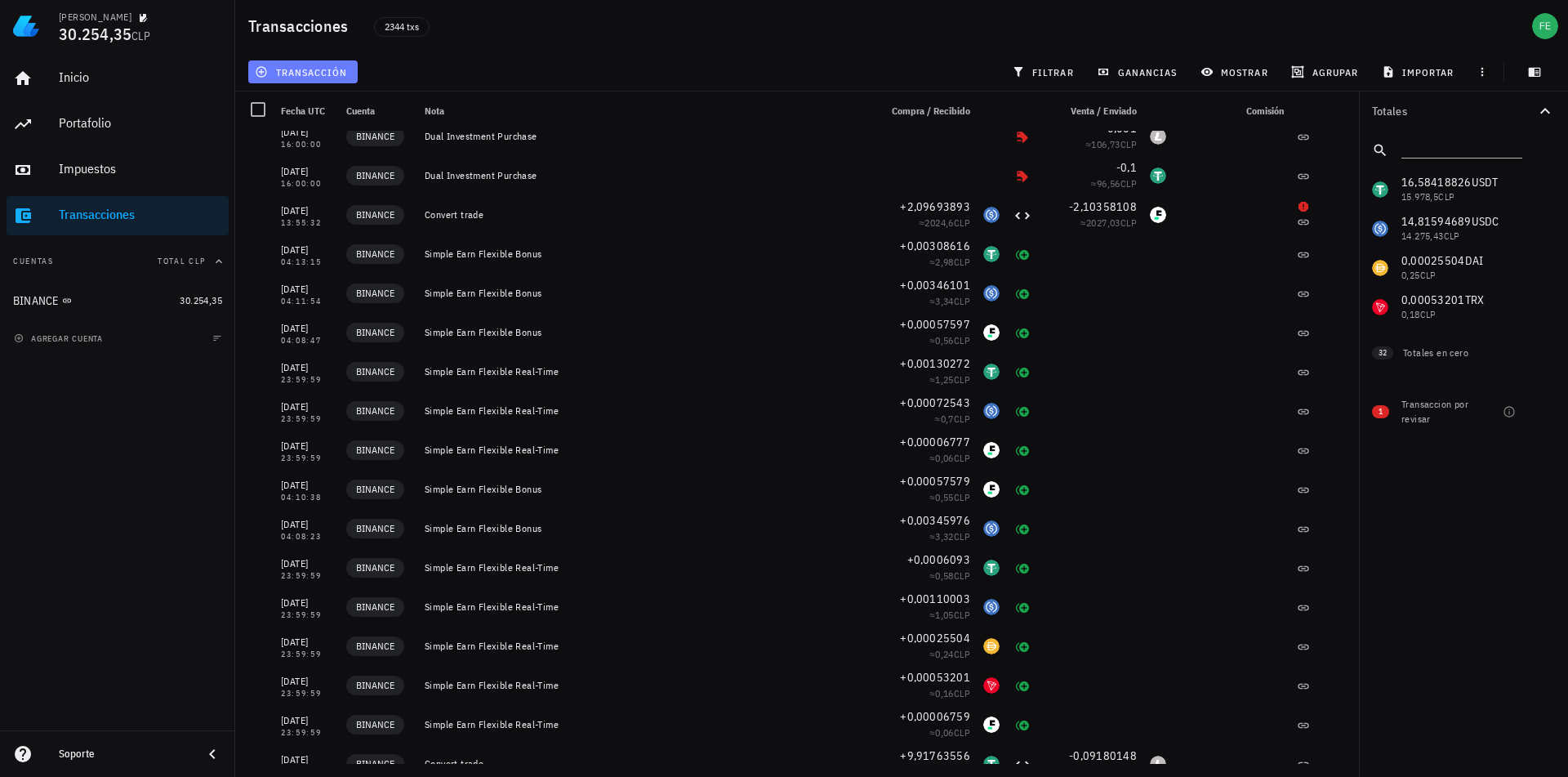
click at [314, 78] on button "transacción" at bounding box center [302, 71] width 109 height 23
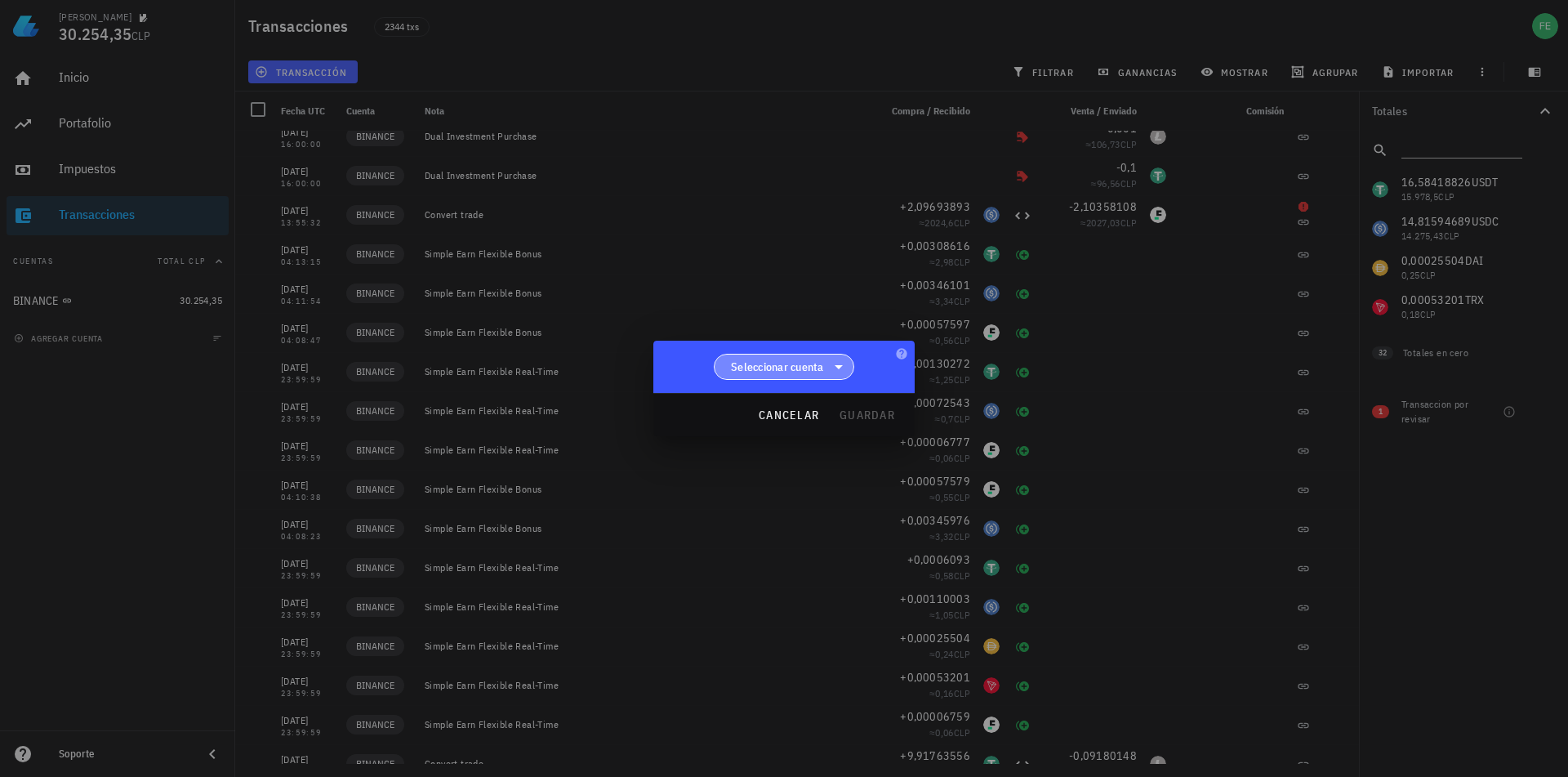
click at [770, 364] on span "Seleccionar cuenta" at bounding box center [777, 366] width 93 height 16
click at [787, 395] on div "BINANCE" at bounding box center [785, 409] width 141 height 40
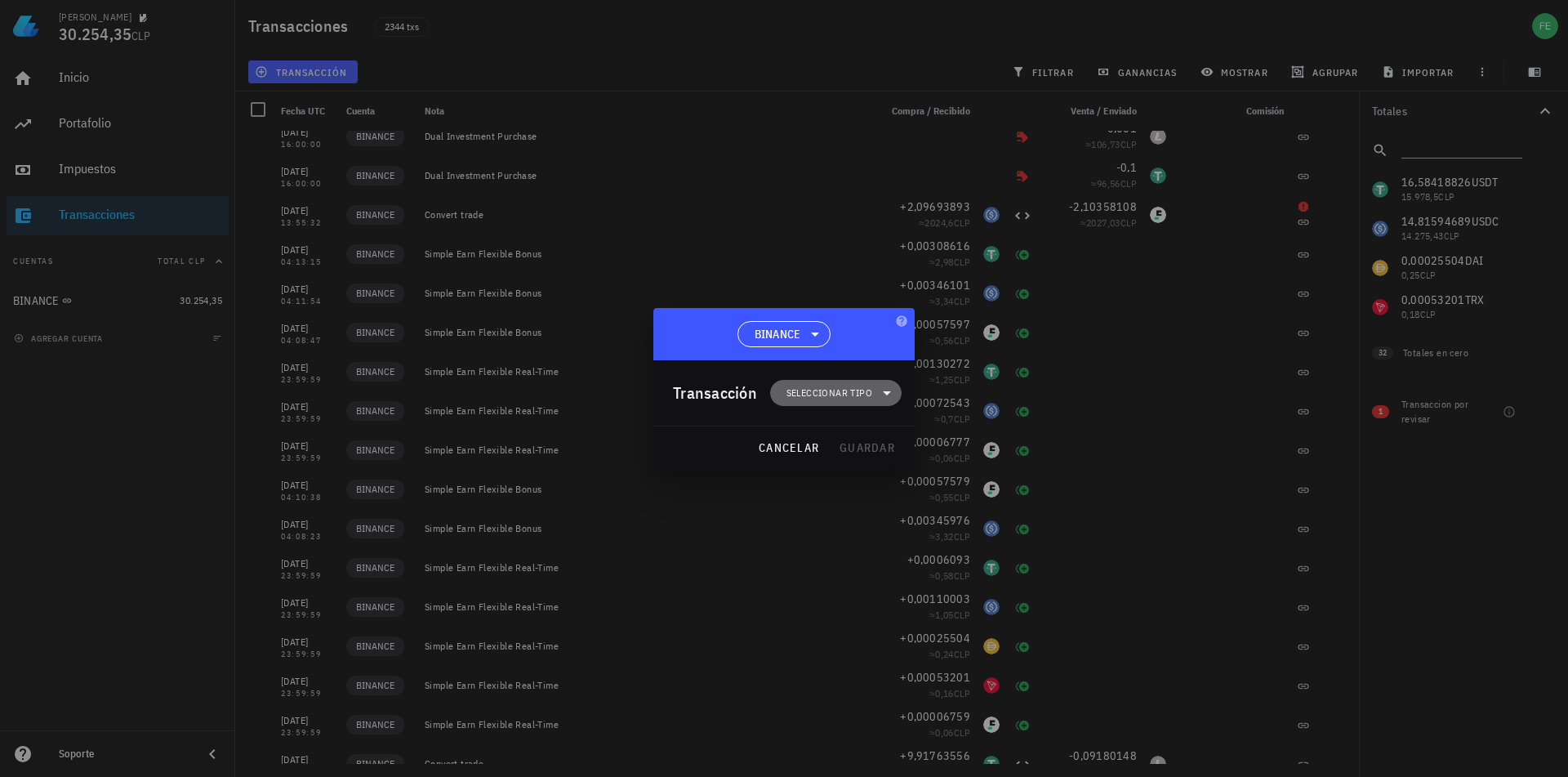
click at [809, 395] on span "Seleccionar tipo" at bounding box center [830, 393] width 86 height 16
click at [835, 471] on div "Ingreso" at bounding box center [846, 464] width 152 height 33
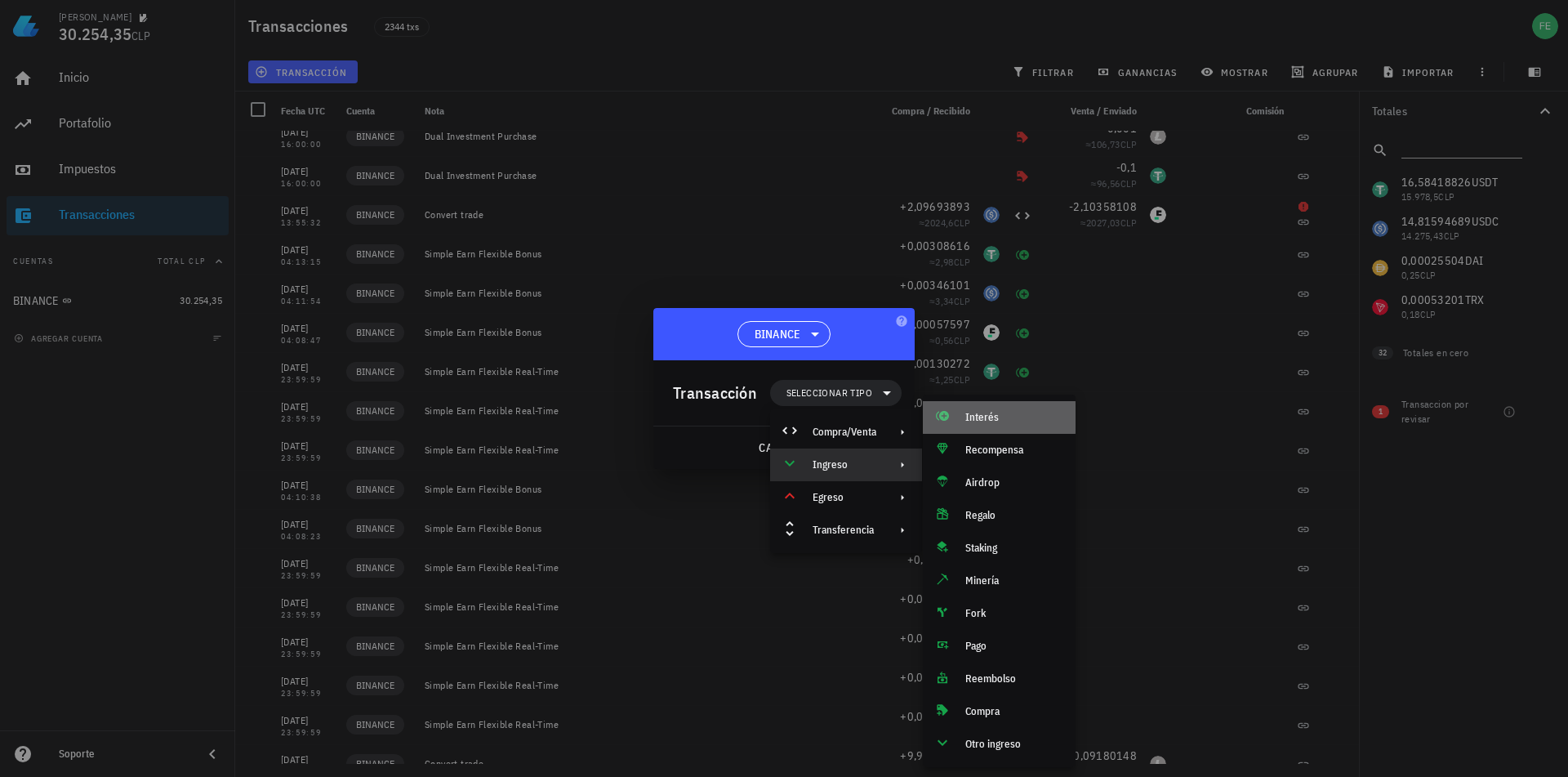
click at [970, 421] on div "Interés" at bounding box center [1014, 417] width 97 height 13
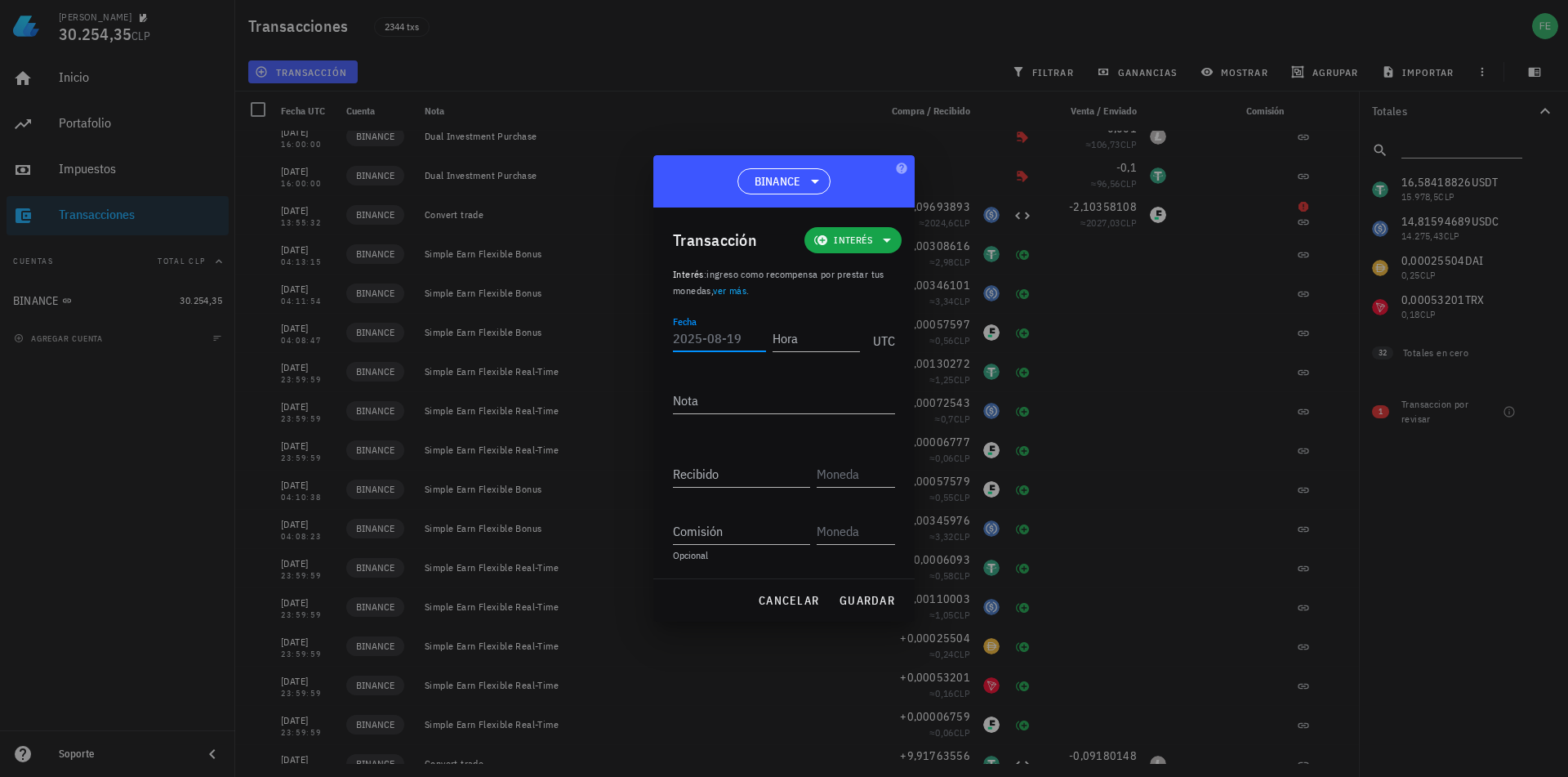
click at [712, 338] on input "Fecha" at bounding box center [719, 338] width 93 height 26
type input "2025-07-31"
click at [796, 343] on input "Hora" at bounding box center [813, 338] width 93 height 26
type input "04:10:00"
click at [750, 482] on input "Recibido" at bounding box center [741, 474] width 137 height 26
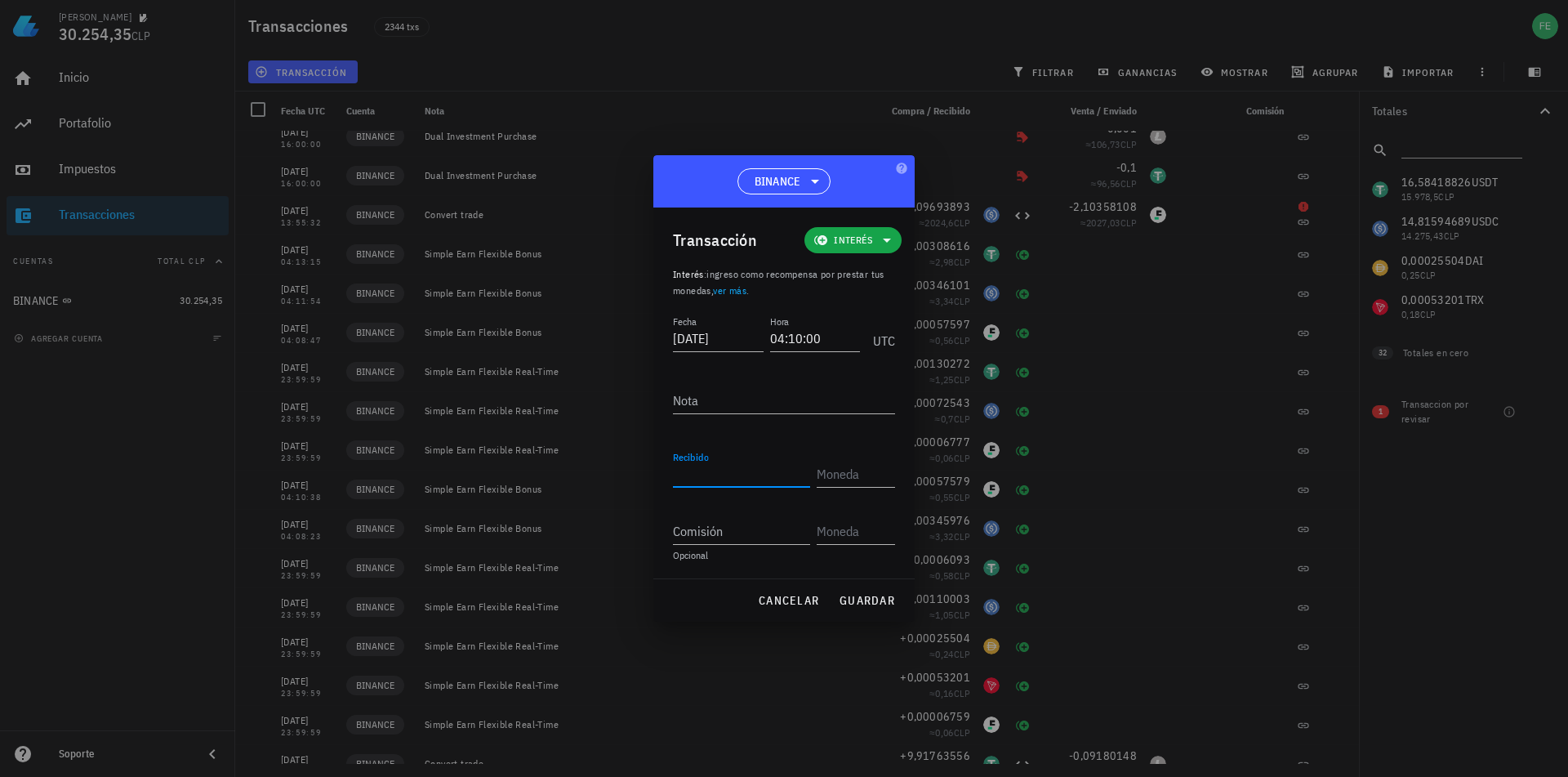
paste input "0,00003975"
type input "0,00003975"
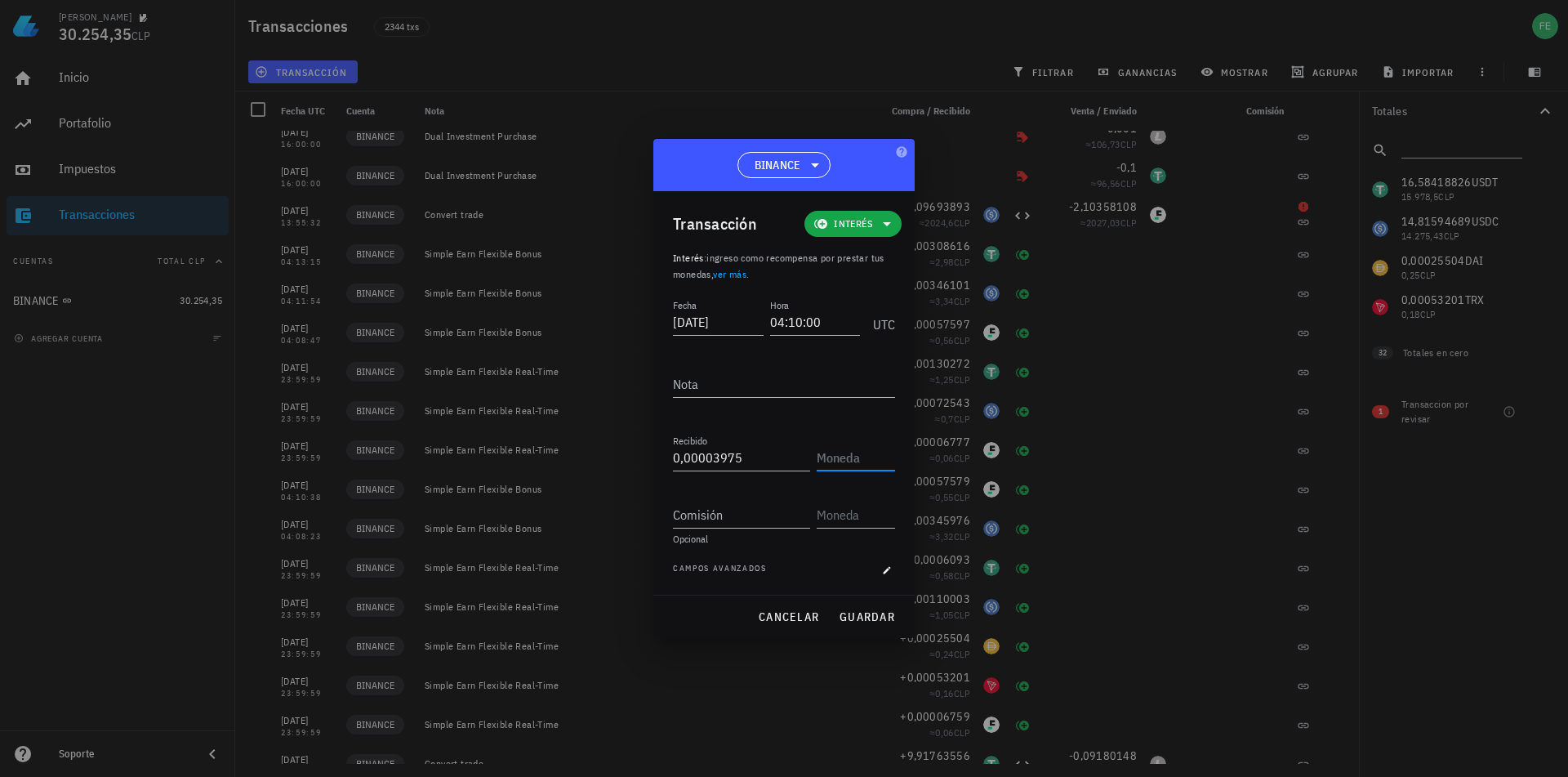
click at [838, 465] on input "text" at bounding box center [854, 457] width 75 height 26
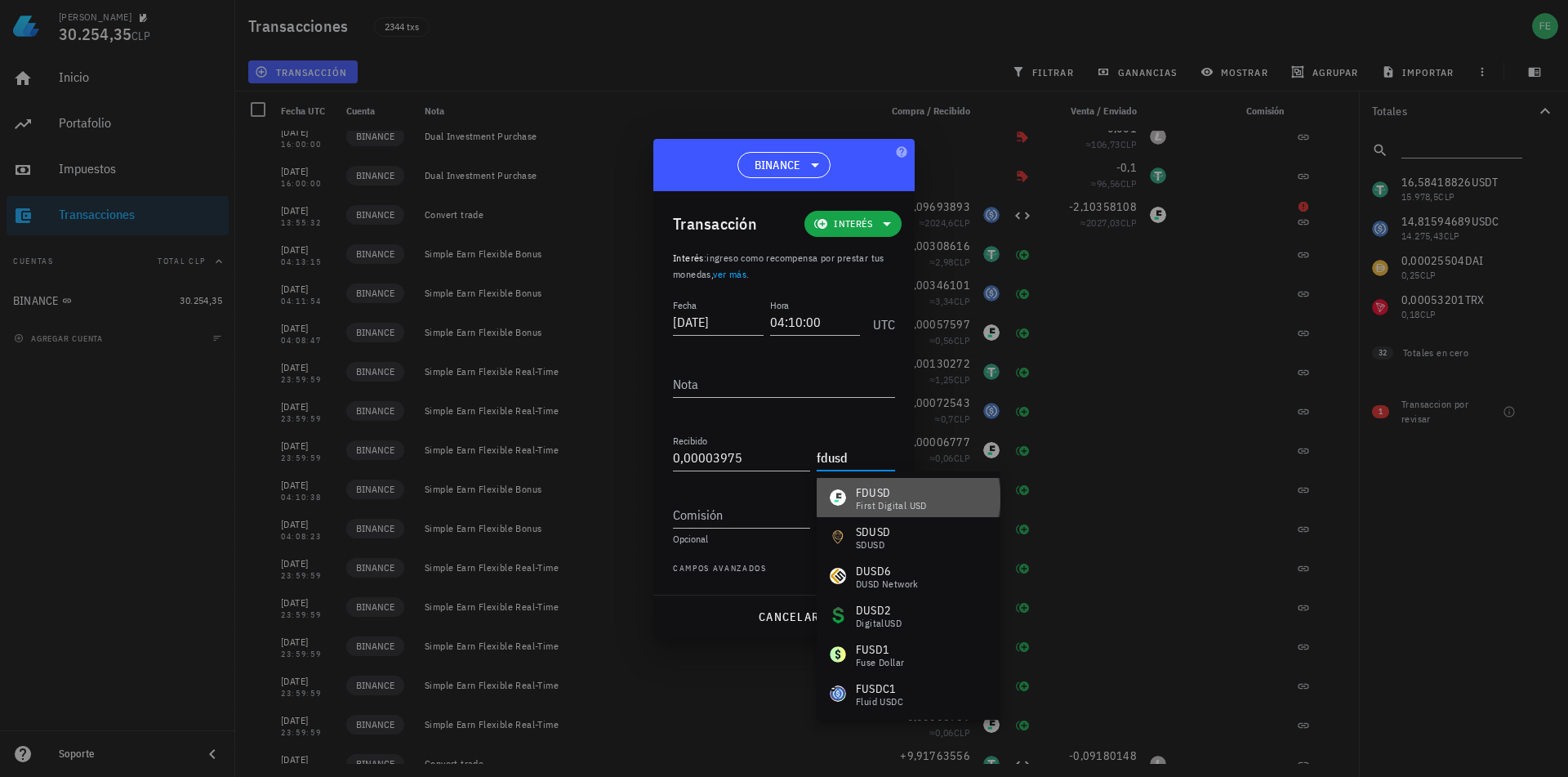
click at [884, 479] on div "FDUSD First Digital USD" at bounding box center [908, 498] width 184 height 40
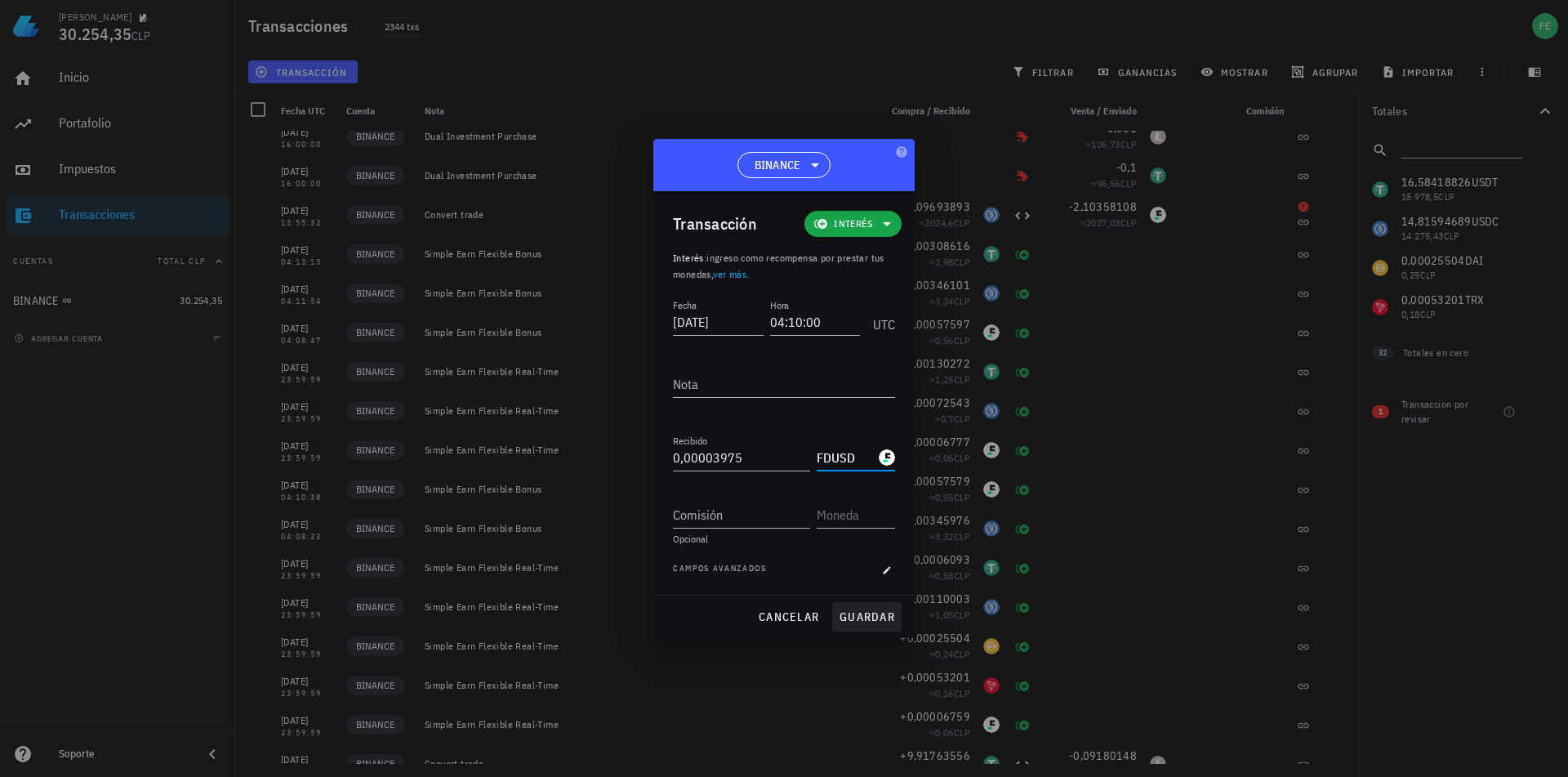
type input "FDUSD"
click at [872, 615] on span "guardar" at bounding box center [867, 616] width 56 height 15
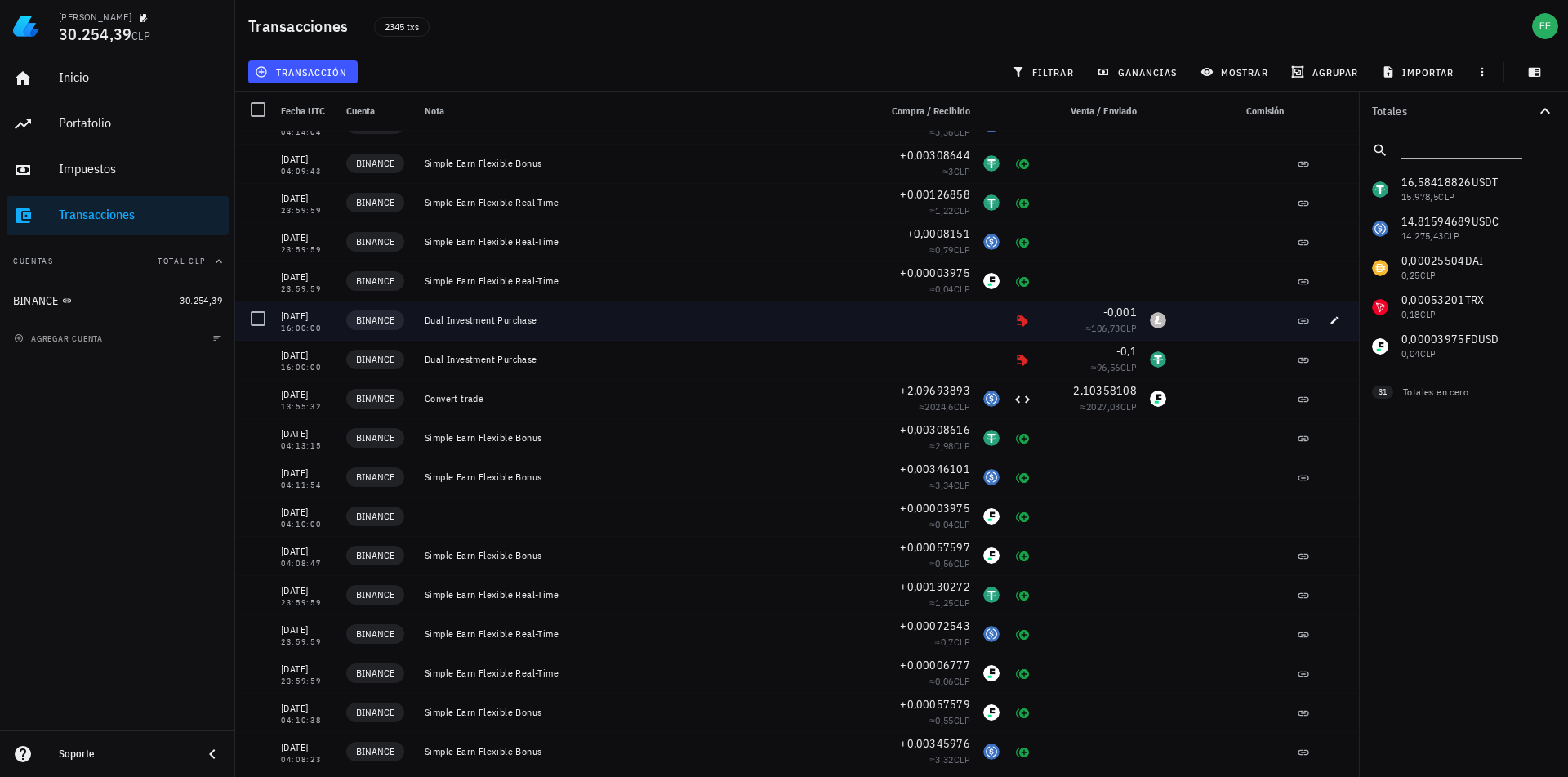
scroll to position [2239, 0]
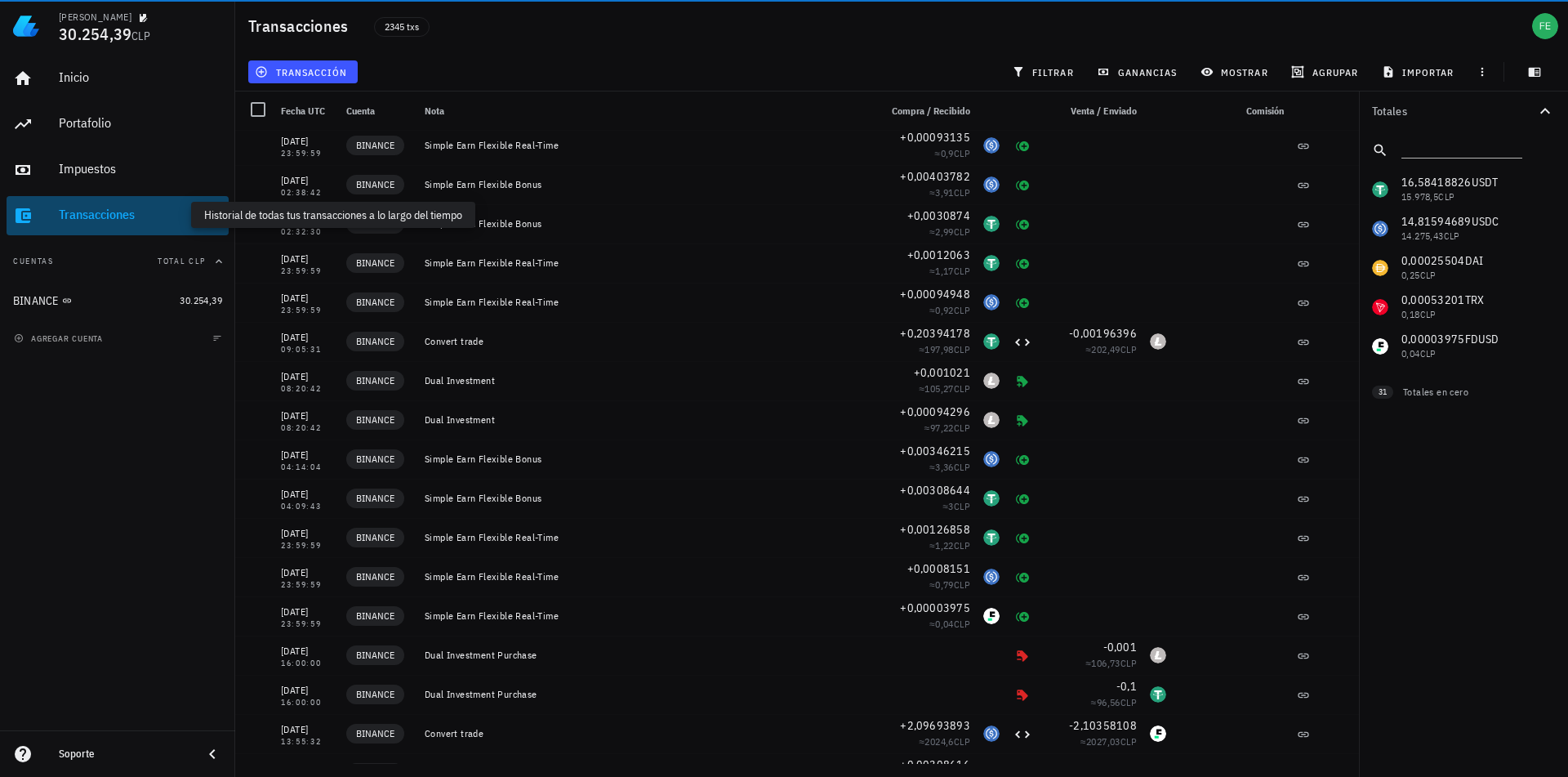
click at [125, 217] on div "Transacciones" at bounding box center [140, 214] width 164 height 16
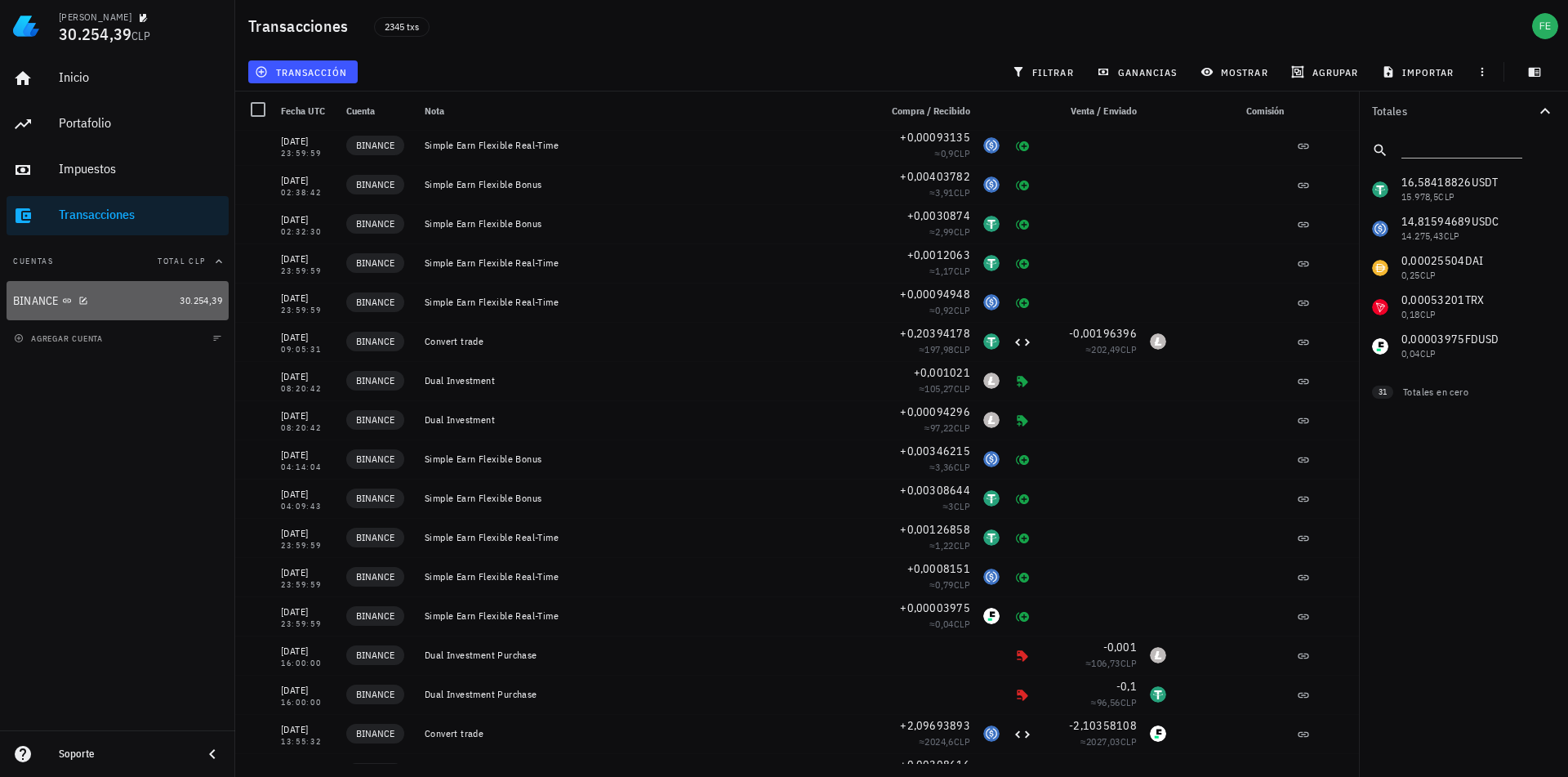
click at [172, 306] on link "BINANCE 30.254,39" at bounding box center [118, 301] width 222 height 40
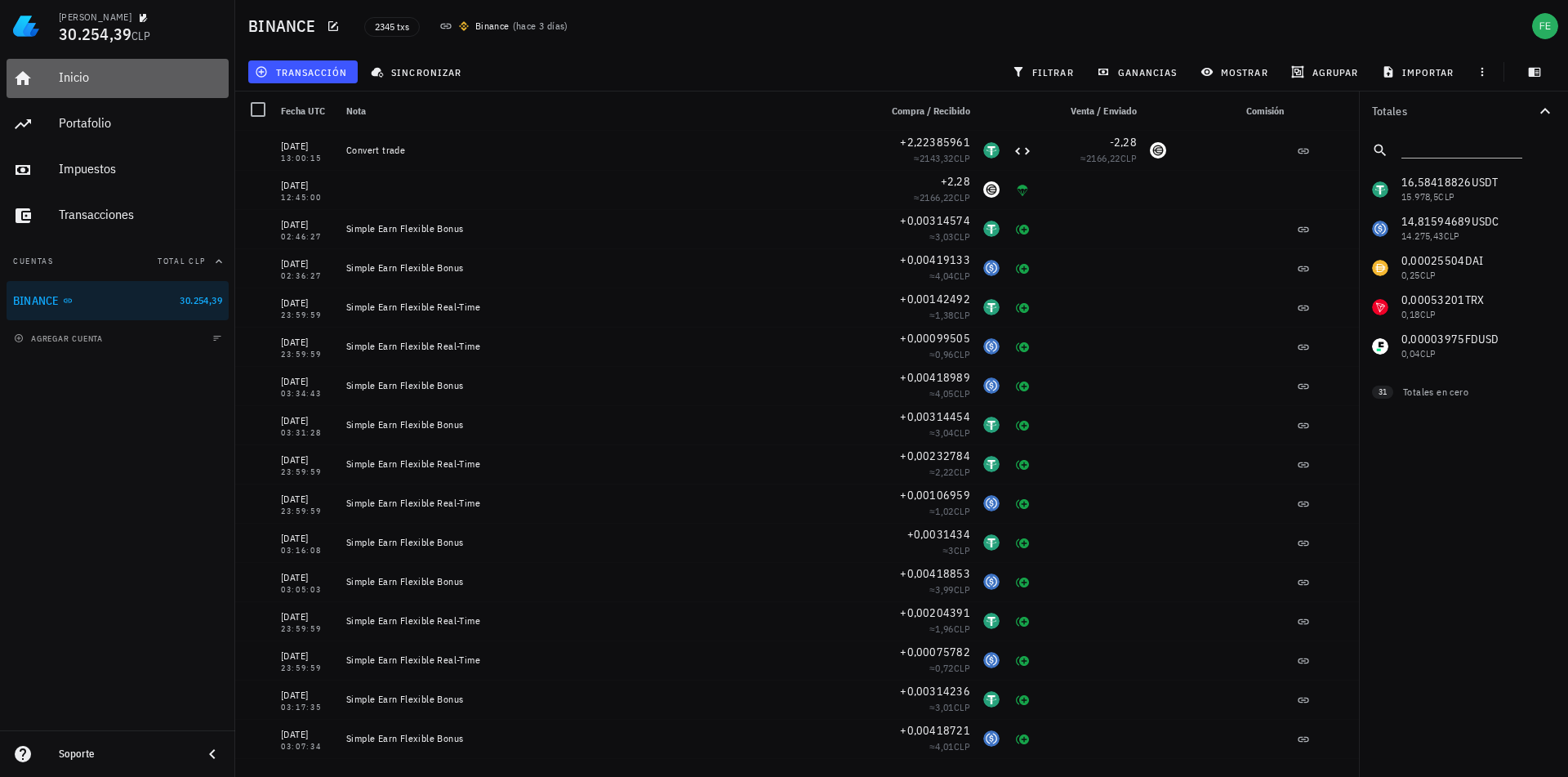
click at [103, 71] on div "Inicio" at bounding box center [140, 78] width 164 height 16
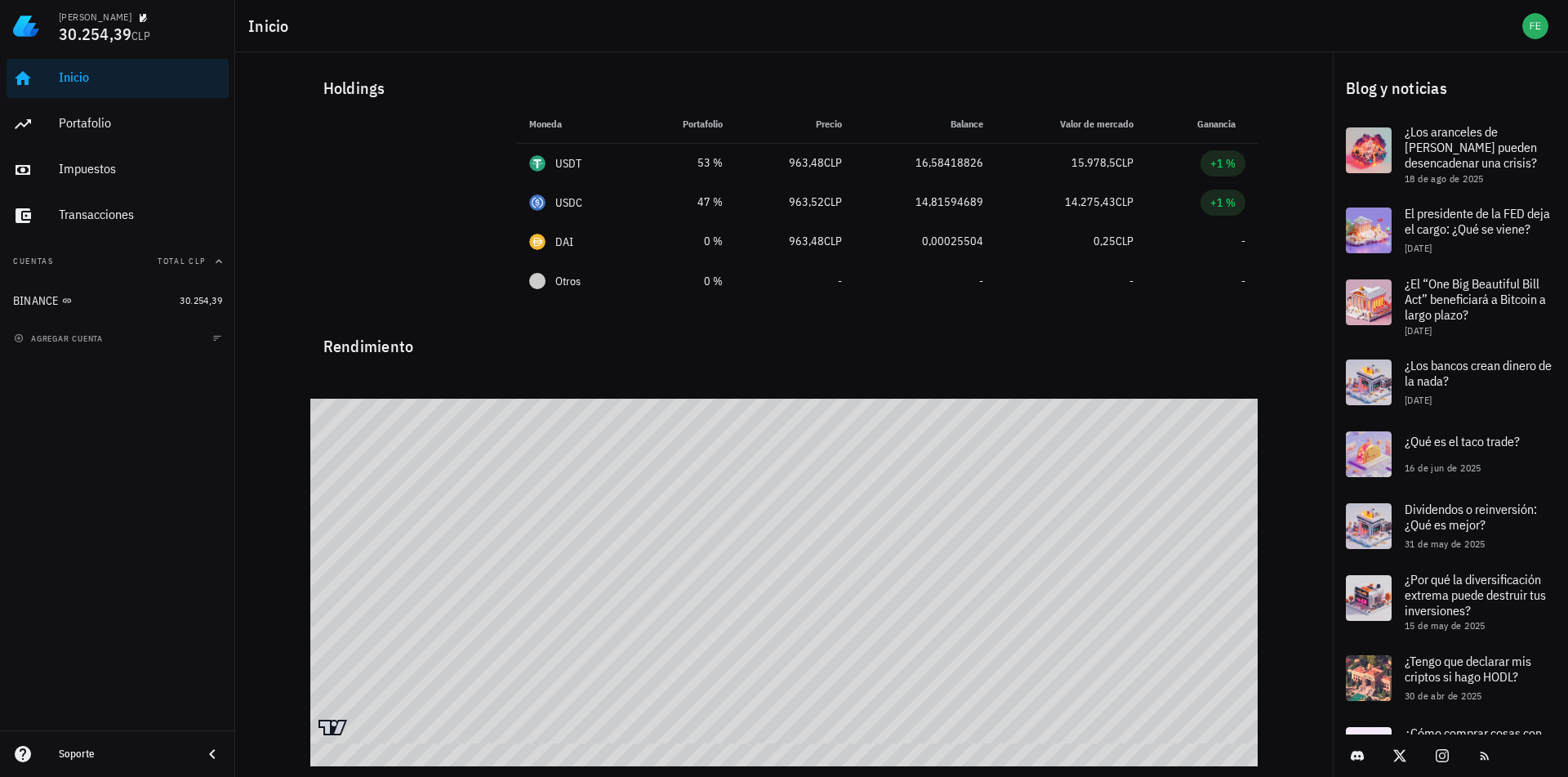
click at [1302, 253] on div "Holdings Moneda Portafolio Precio Balance Valor de mercado Ganancia USDT 53 % 9…" at bounding box center [784, 395] width 1098 height 685
